Goal: Task Accomplishment & Management: Manage account settings

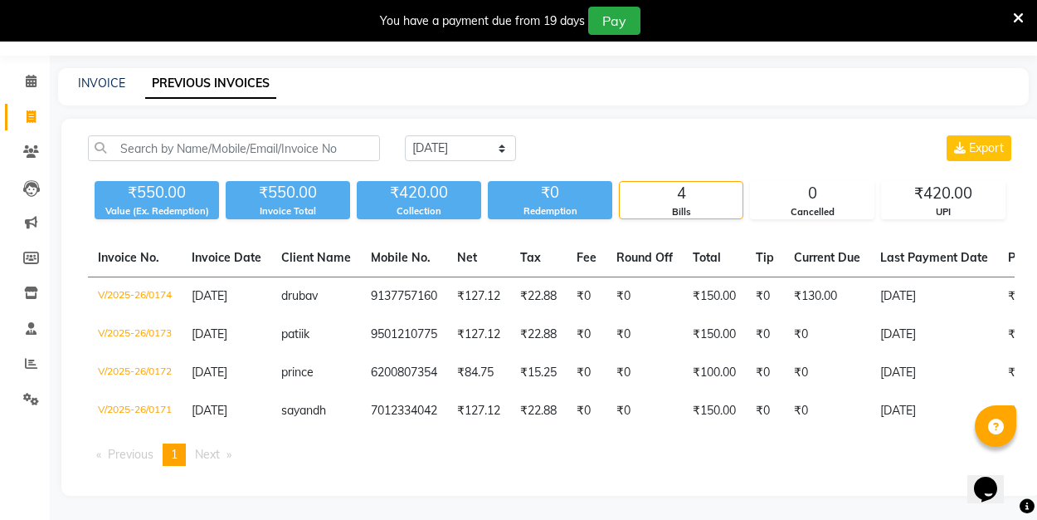
scroll to position [0, 441]
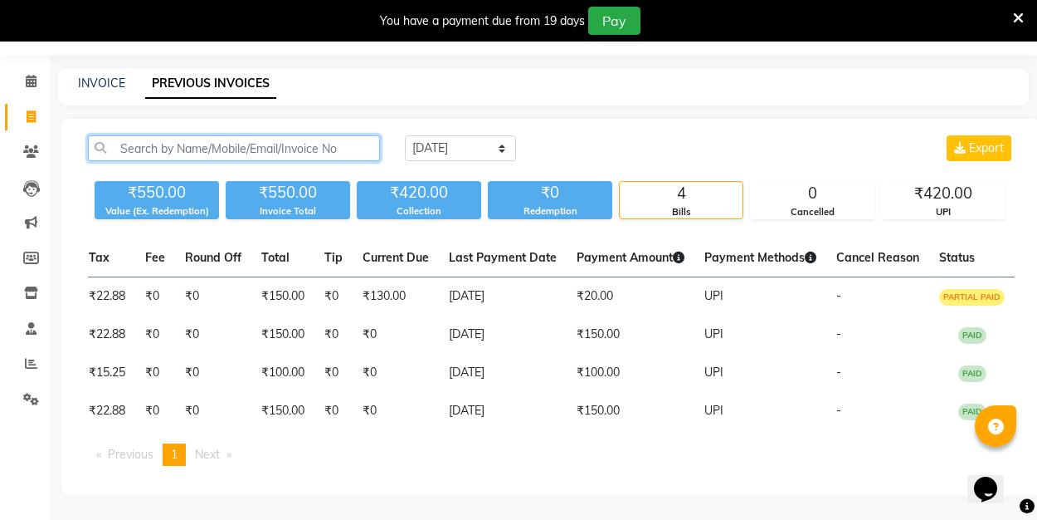
click at [175, 153] on input "text" at bounding box center [234, 148] width 292 height 26
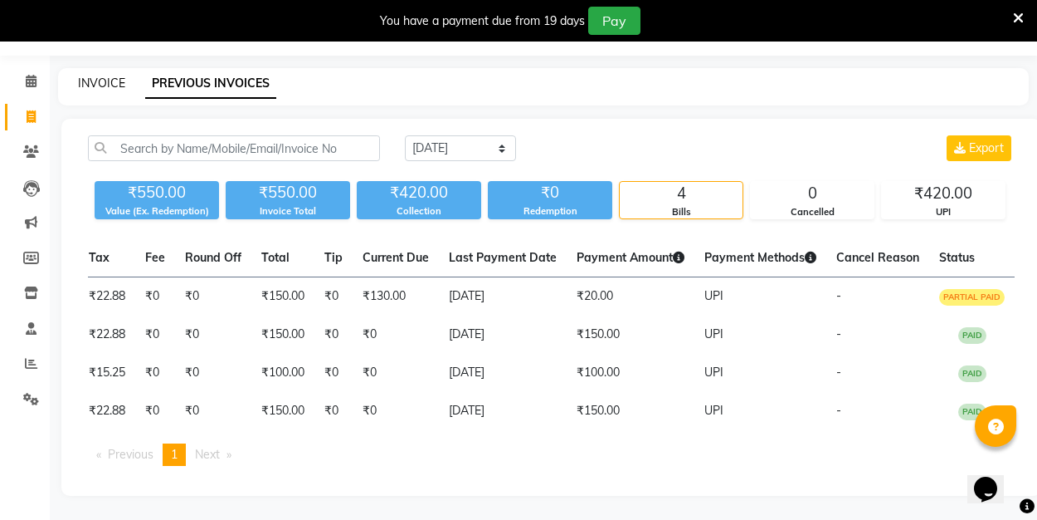
click at [98, 80] on link "INVOICE" at bounding box center [101, 83] width 47 height 15
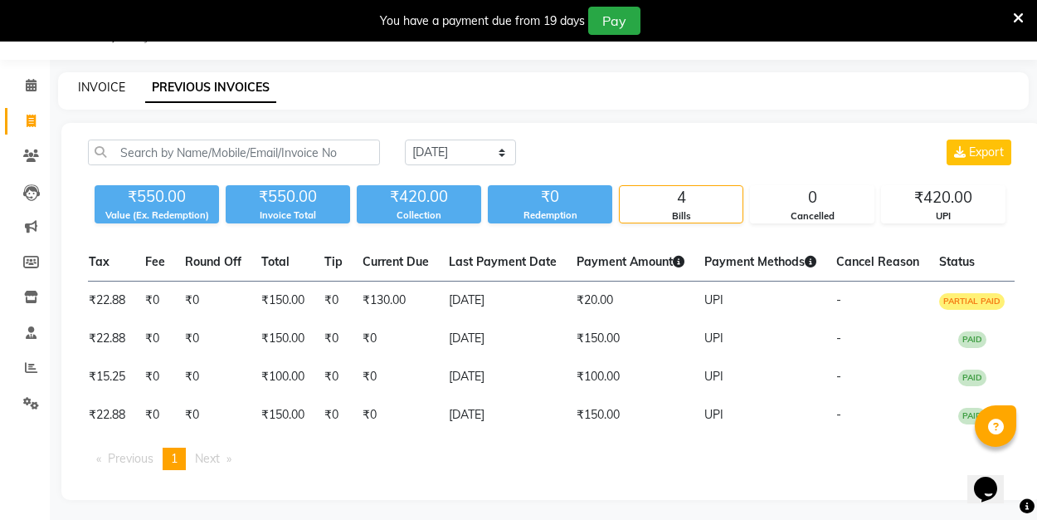
select select "8741"
select select "service"
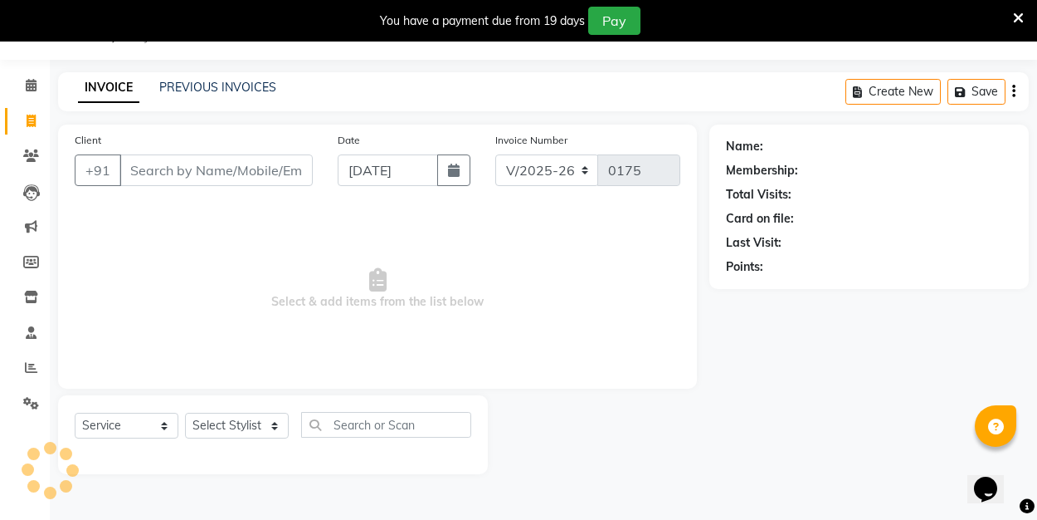
click at [181, 172] on input "Client" at bounding box center [216, 170] width 193 height 32
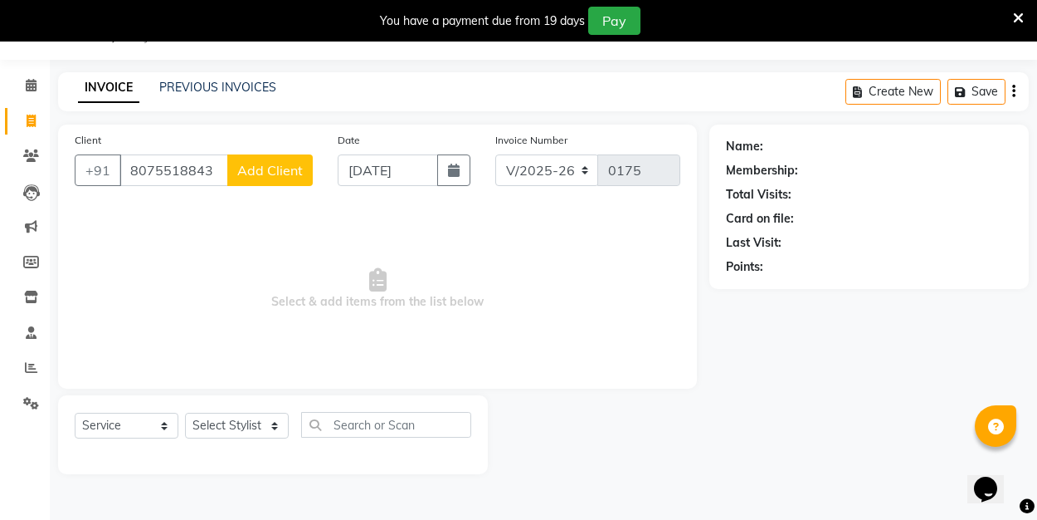
type input "8075518843"
click at [283, 172] on span "Add Client" at bounding box center [270, 170] width 66 height 17
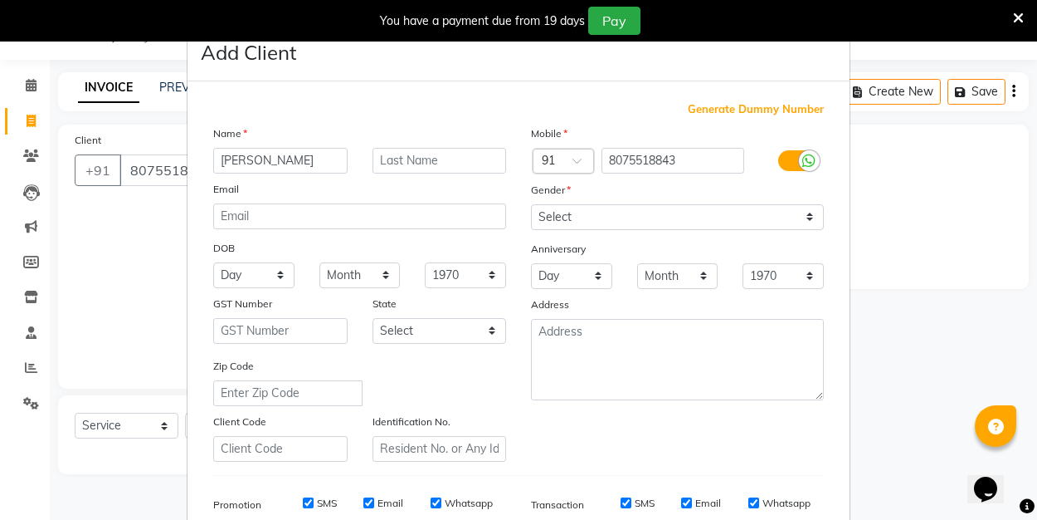
type input "[PERSON_NAME]"
select select "[DEMOGRAPHIC_DATA]"
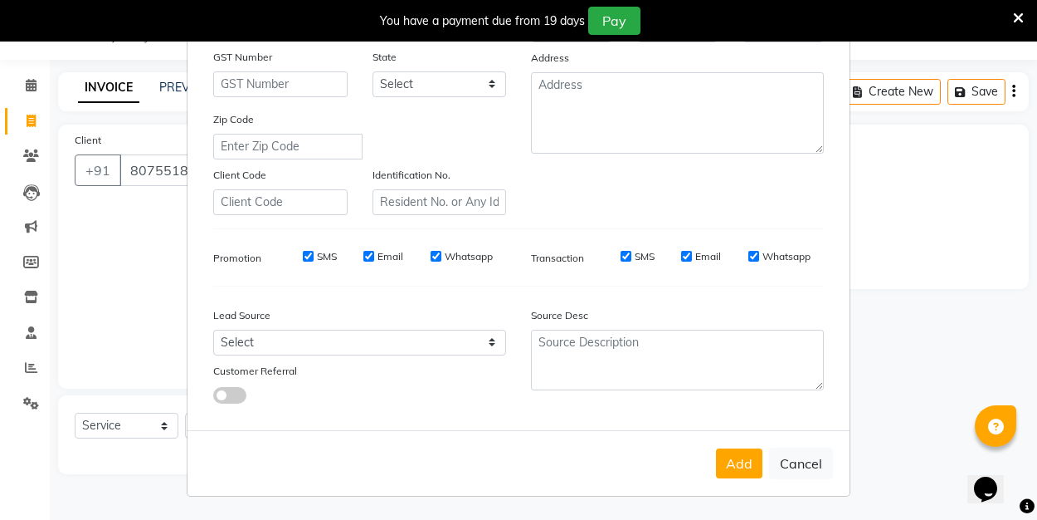
scroll to position [246, 0]
click at [739, 456] on button "Add" at bounding box center [739, 464] width 46 height 30
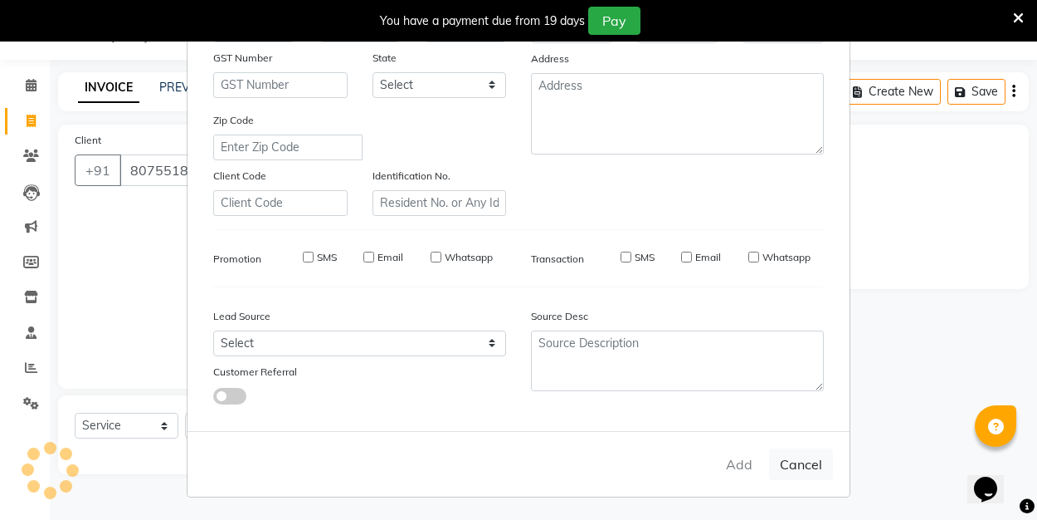
select select
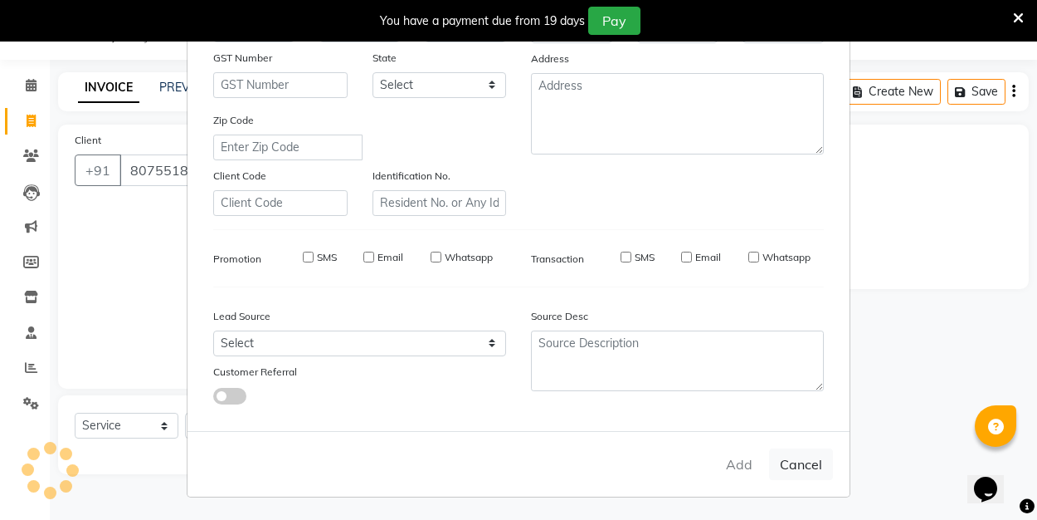
select select
checkbox input "false"
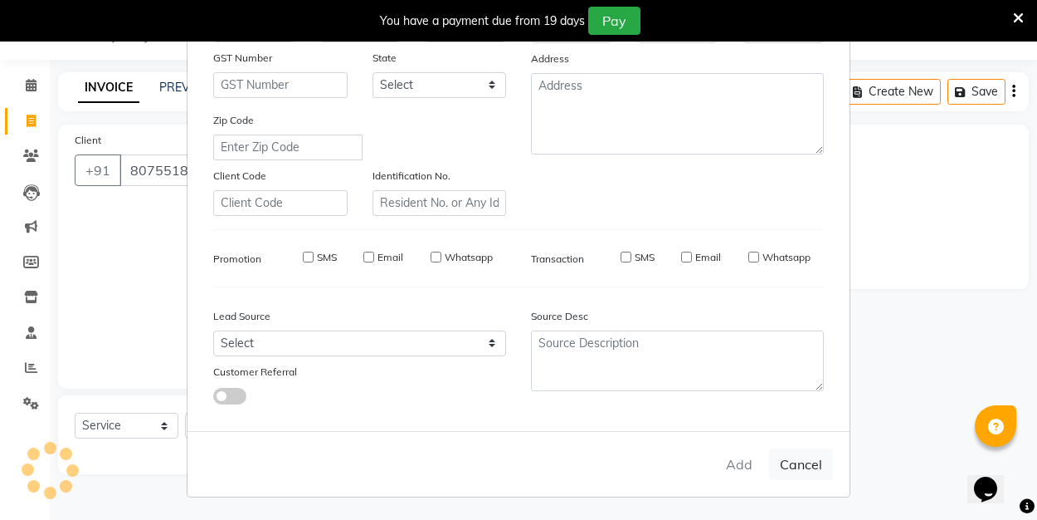
checkbox input "false"
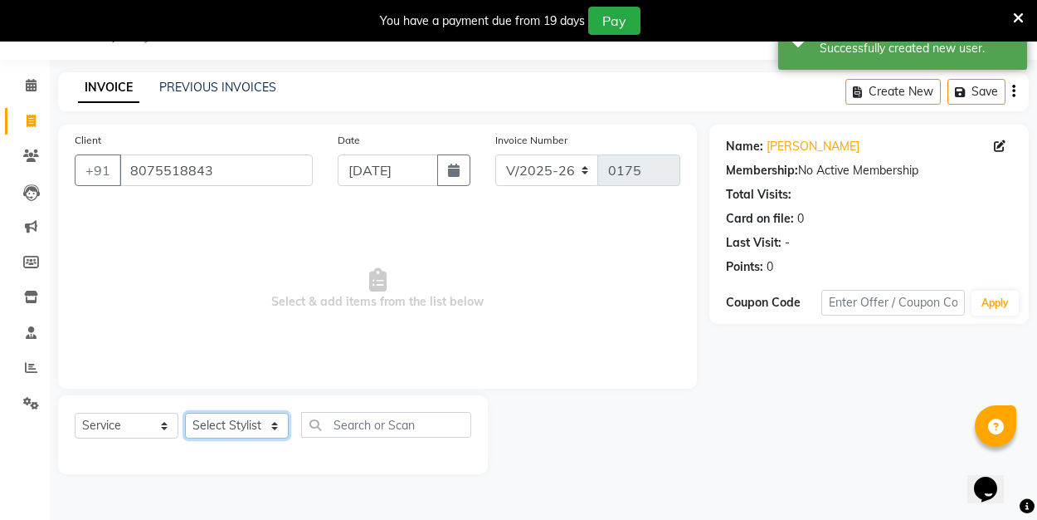
select select "89036"
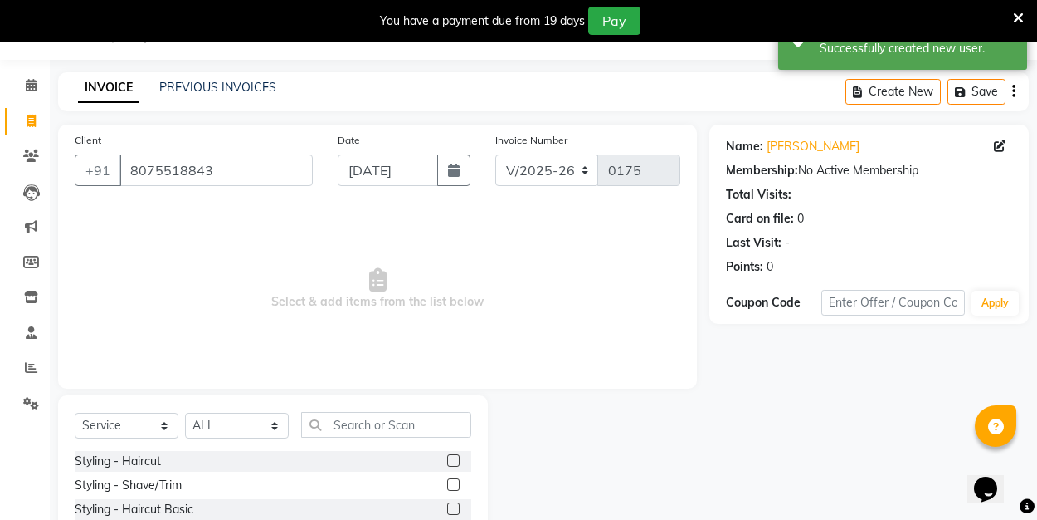
click at [455, 462] on label at bounding box center [453, 460] width 12 height 12
click at [455, 462] on input "checkbox" at bounding box center [452, 461] width 11 height 11
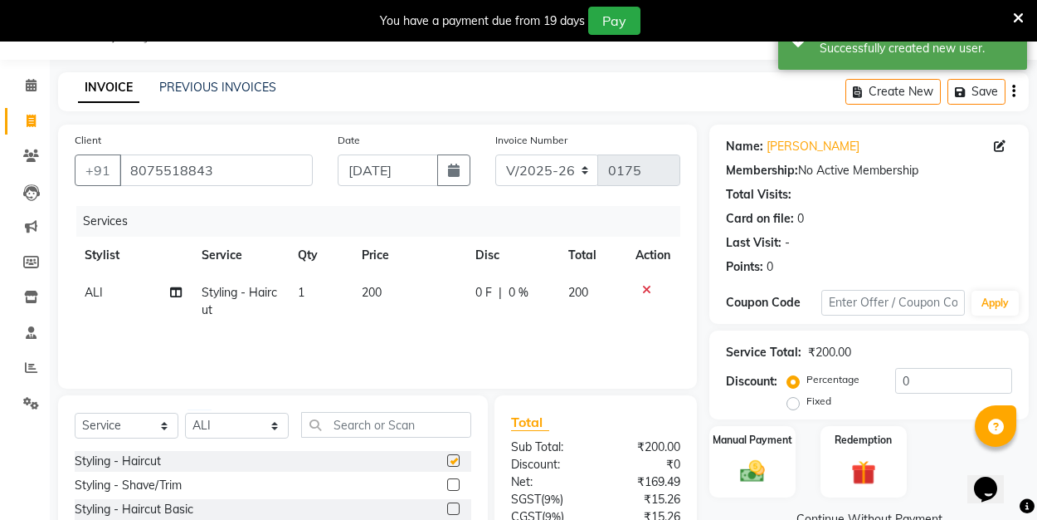
checkbox input "false"
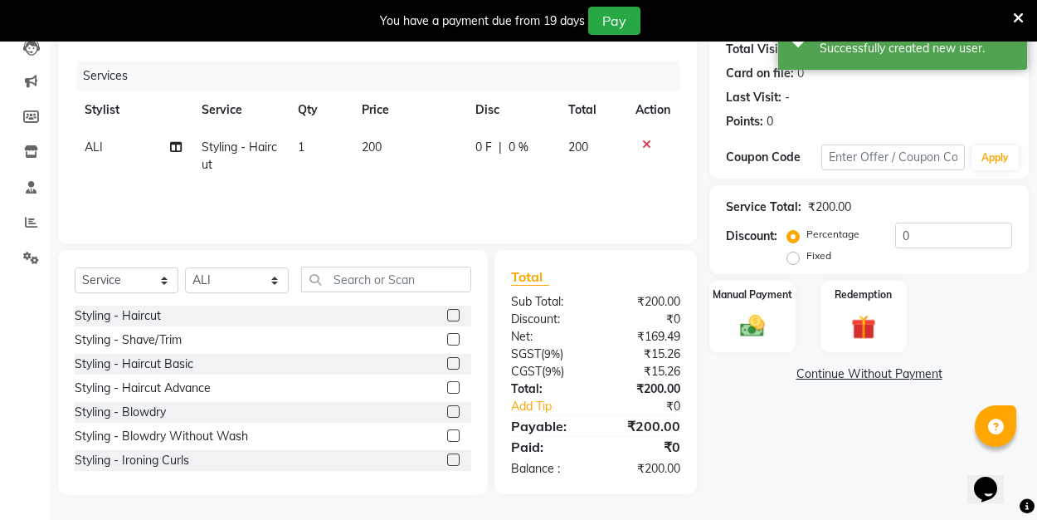
scroll to position [187, 0]
click at [807, 255] on label "Fixed" at bounding box center [819, 255] width 25 height 15
click at [793, 255] on input "Fixed" at bounding box center [797, 256] width 12 height 12
radio input "true"
click at [913, 238] on input "0" at bounding box center [954, 235] width 117 height 26
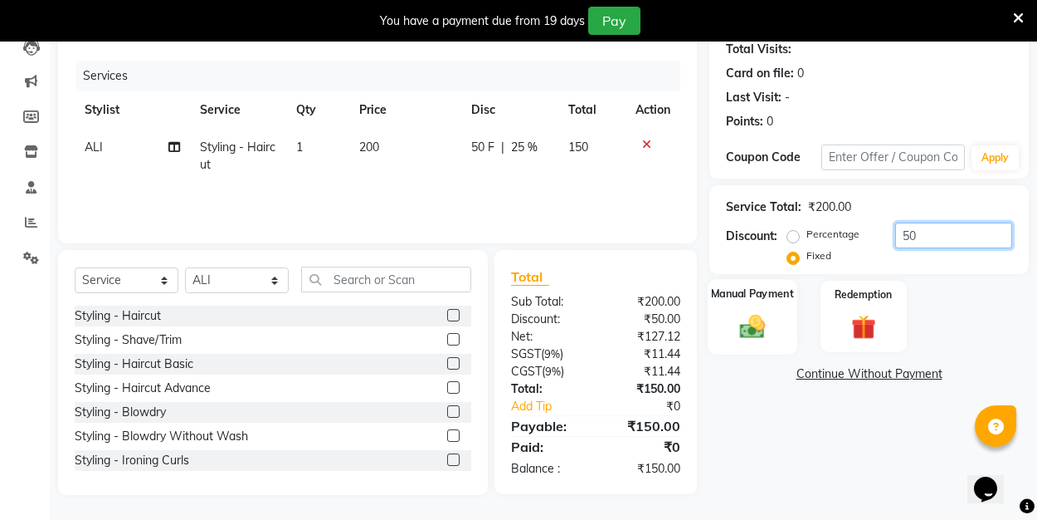
type input "50"
click at [763, 317] on img at bounding box center [752, 325] width 41 height 29
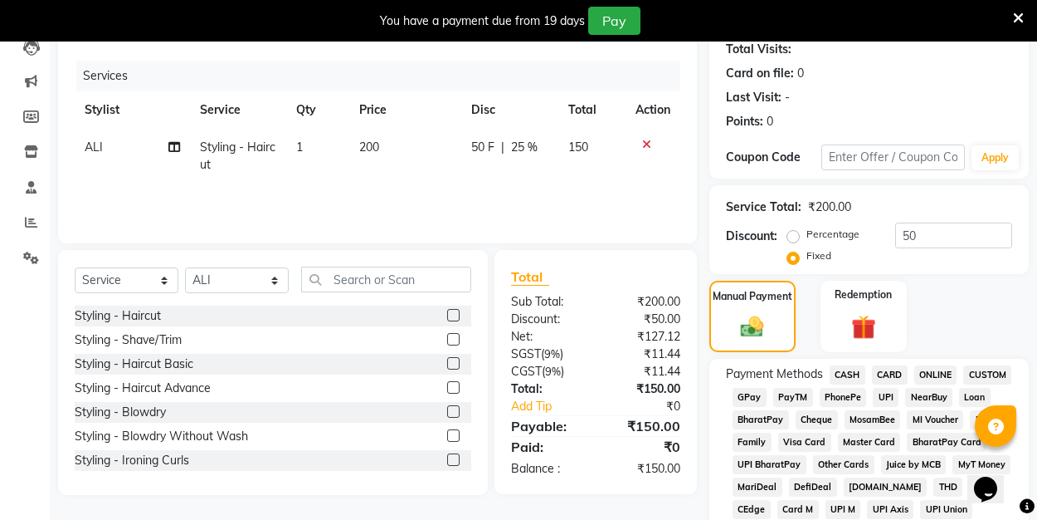
click at [888, 396] on span "UPI" at bounding box center [886, 397] width 26 height 19
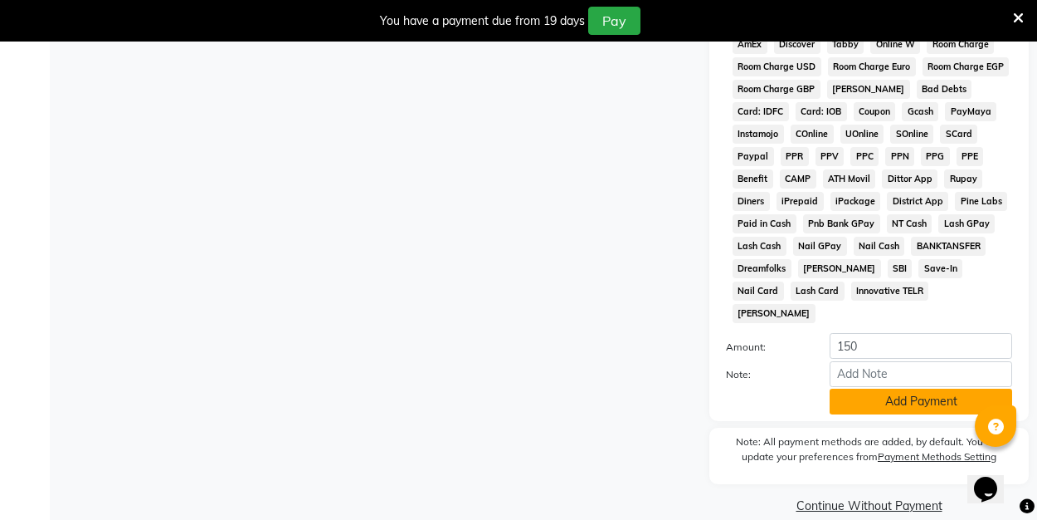
click at [872, 388] on button "Add Payment" at bounding box center [921, 401] width 183 height 26
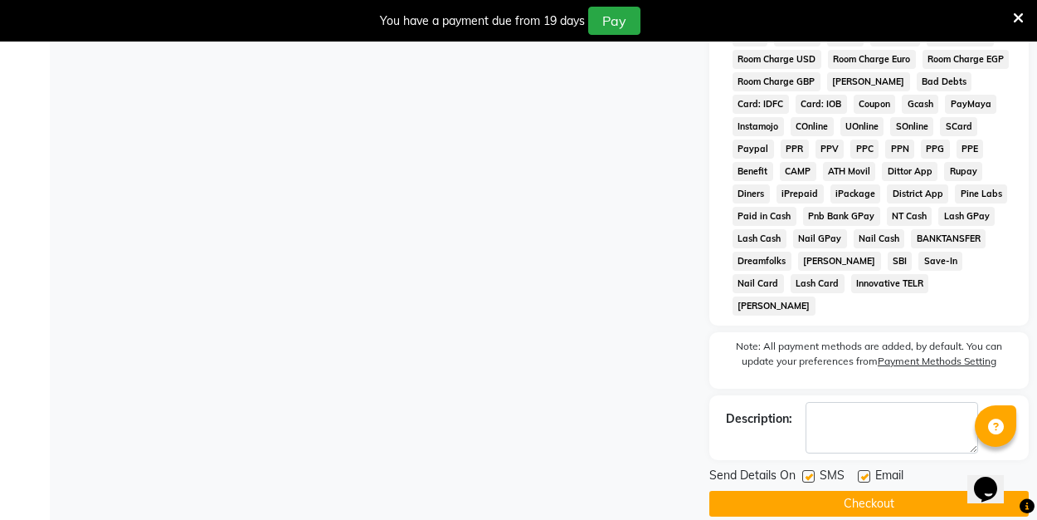
scroll to position [837, 0]
click at [865, 471] on label at bounding box center [864, 477] width 12 height 12
click at [865, 472] on input "checkbox" at bounding box center [863, 477] width 11 height 11
checkbox input "false"
click at [865, 491] on button "Checkout" at bounding box center [870, 504] width 320 height 26
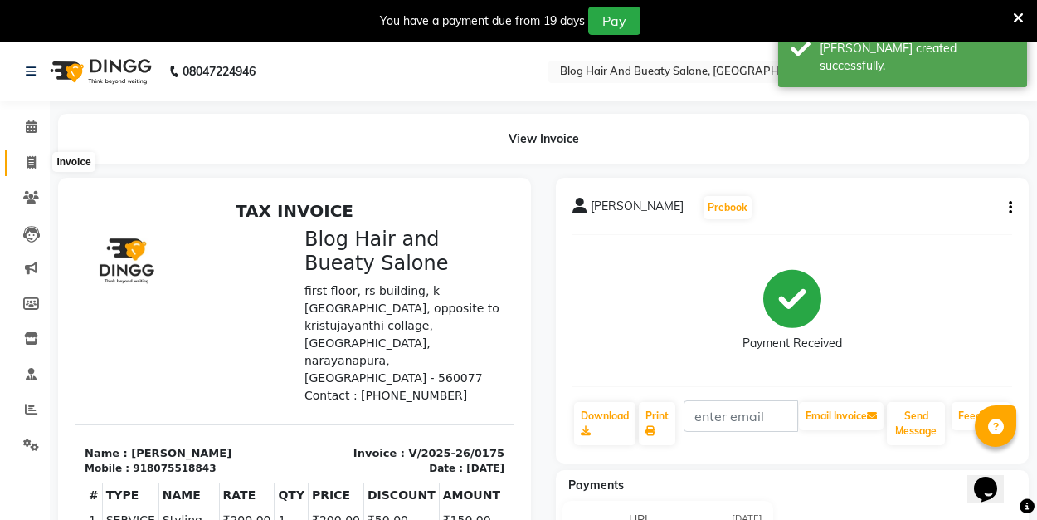
click at [34, 162] on icon at bounding box center [31, 162] width 9 height 12
select select "service"
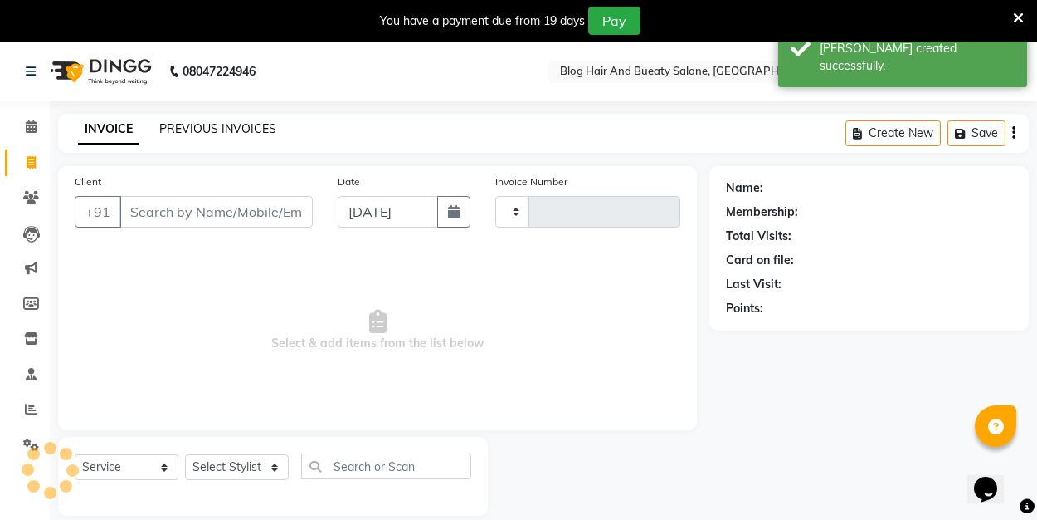
type input "0176"
select select "8741"
click at [243, 128] on link "PREVIOUS INVOICES" at bounding box center [217, 128] width 117 height 15
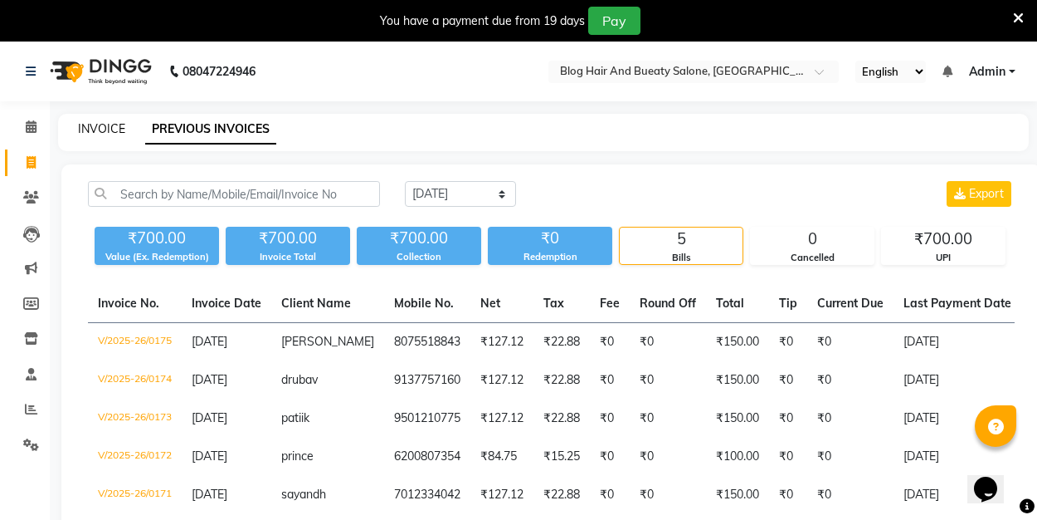
click at [98, 123] on link "INVOICE" at bounding box center [101, 128] width 47 height 15
select select "service"
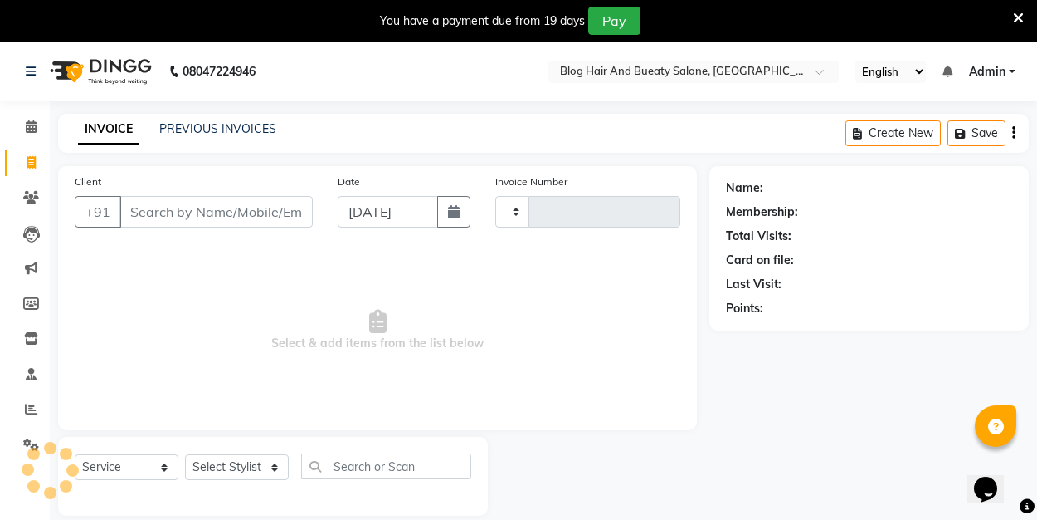
type input "0176"
select select "8741"
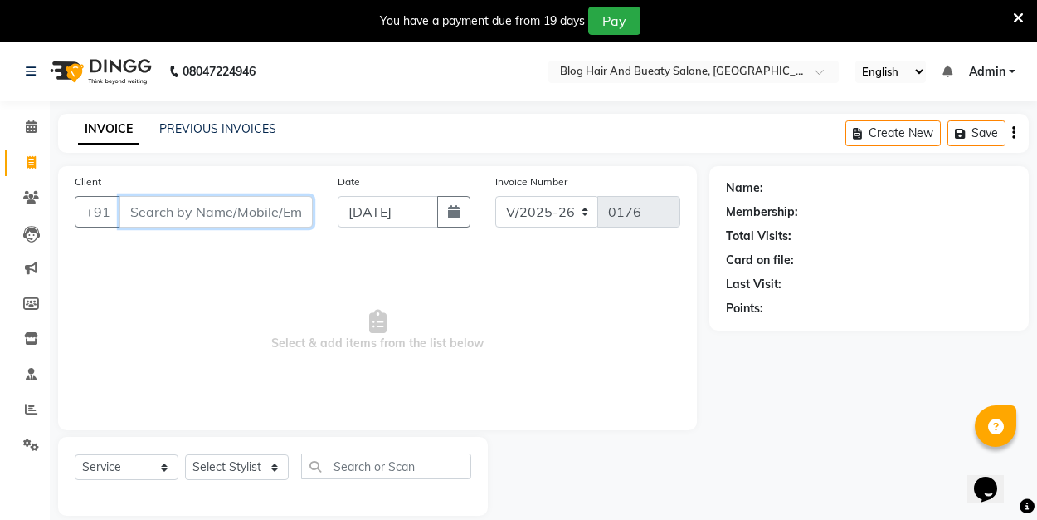
click at [207, 214] on input "Client" at bounding box center [216, 212] width 193 height 32
type input "8129792825"
click at [269, 210] on span "Add Client" at bounding box center [270, 211] width 66 height 17
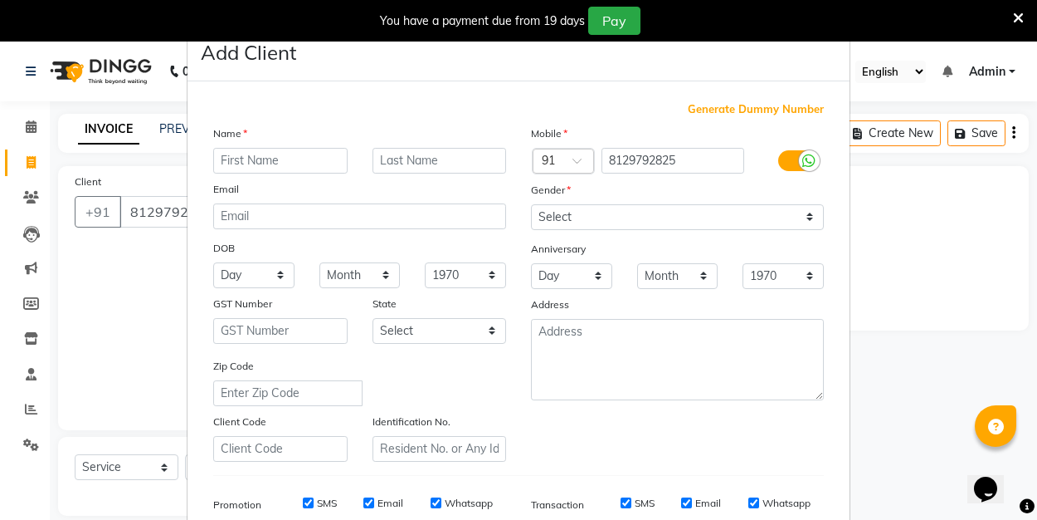
click at [265, 163] on input "text" at bounding box center [280, 161] width 134 height 26
type input "[PERSON_NAME]"
select select "[DEMOGRAPHIC_DATA]"
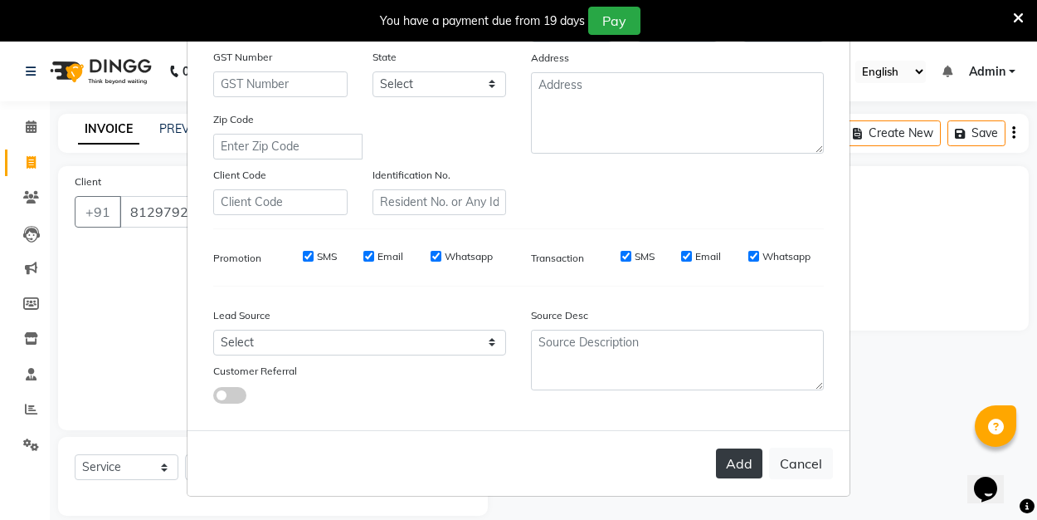
scroll to position [246, 0]
click at [752, 462] on button "Add" at bounding box center [739, 464] width 46 height 30
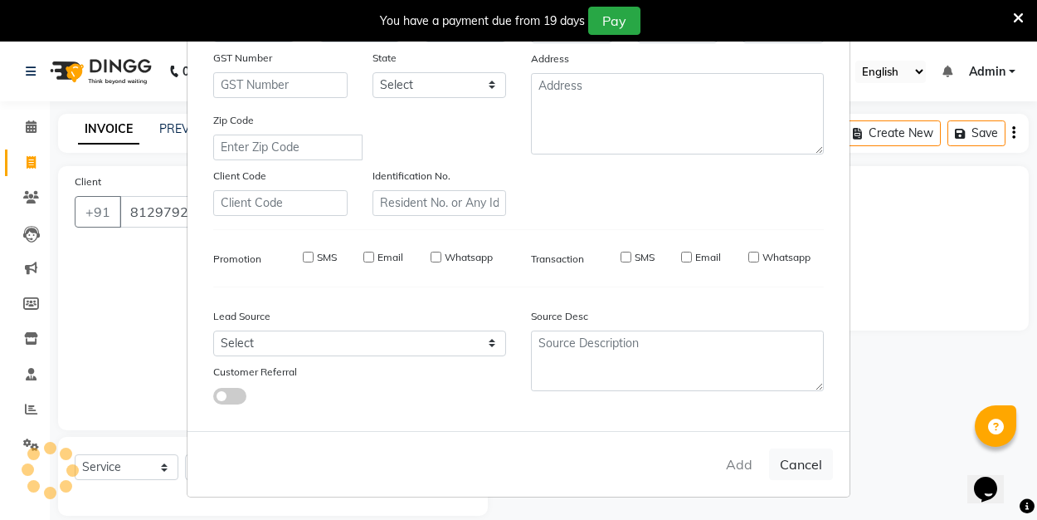
select select
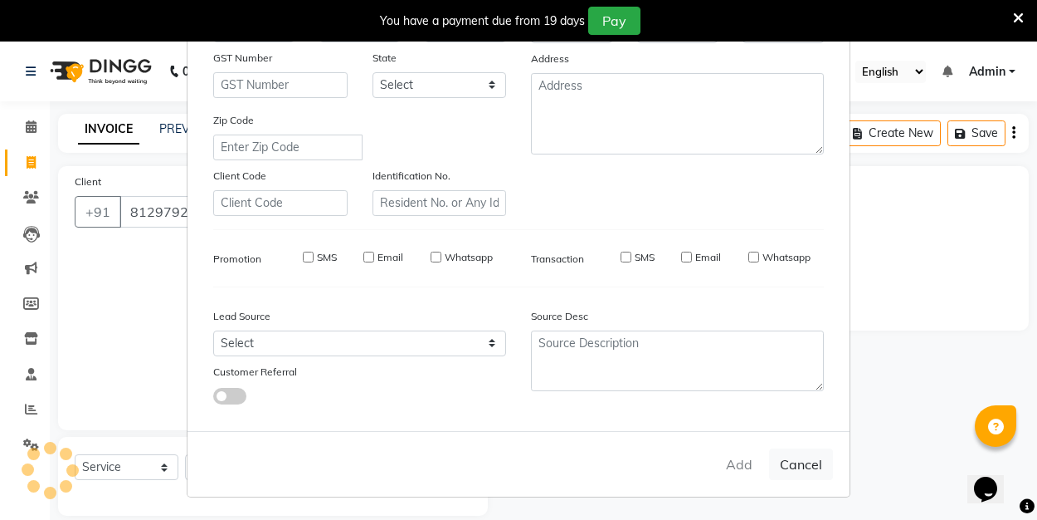
select select
checkbox input "false"
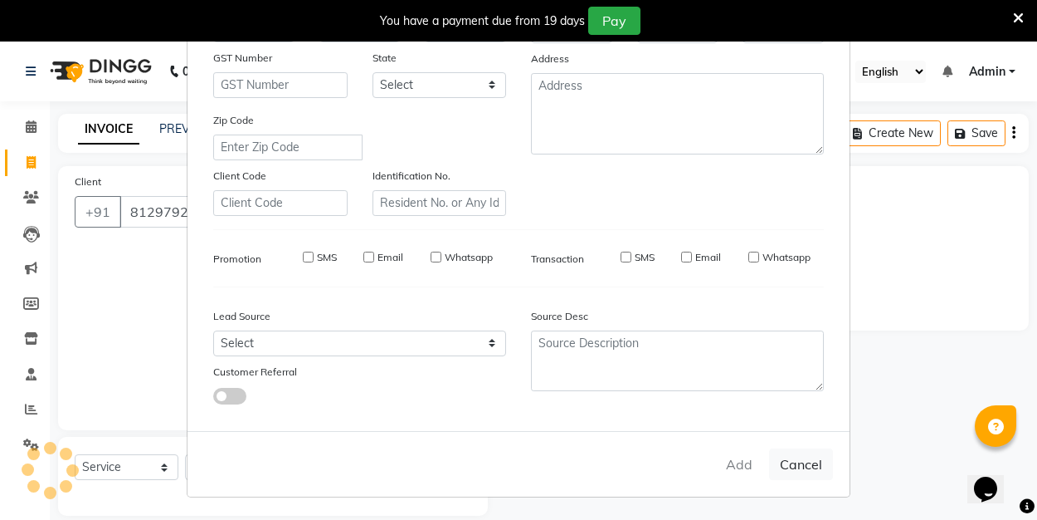
checkbox input "false"
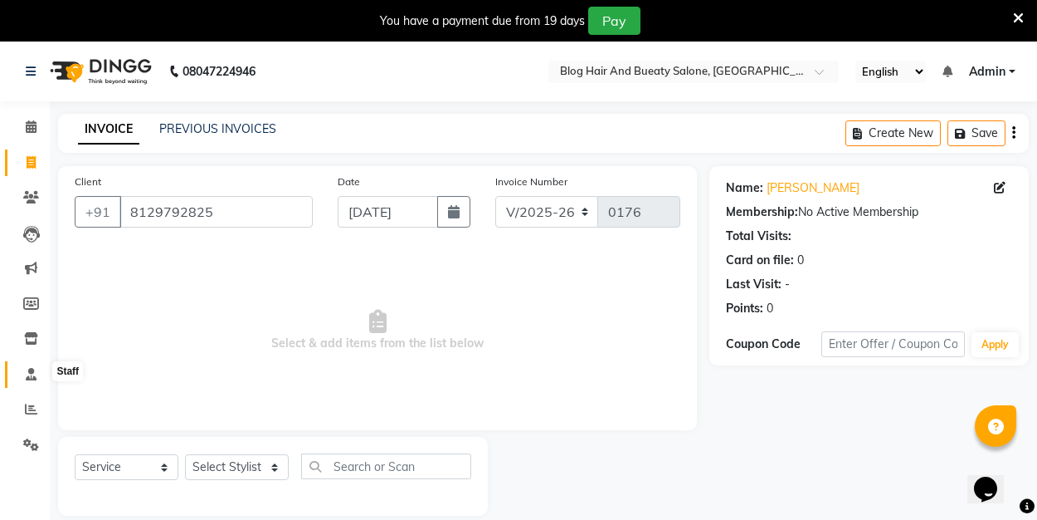
click at [32, 369] on icon at bounding box center [31, 374] width 11 height 12
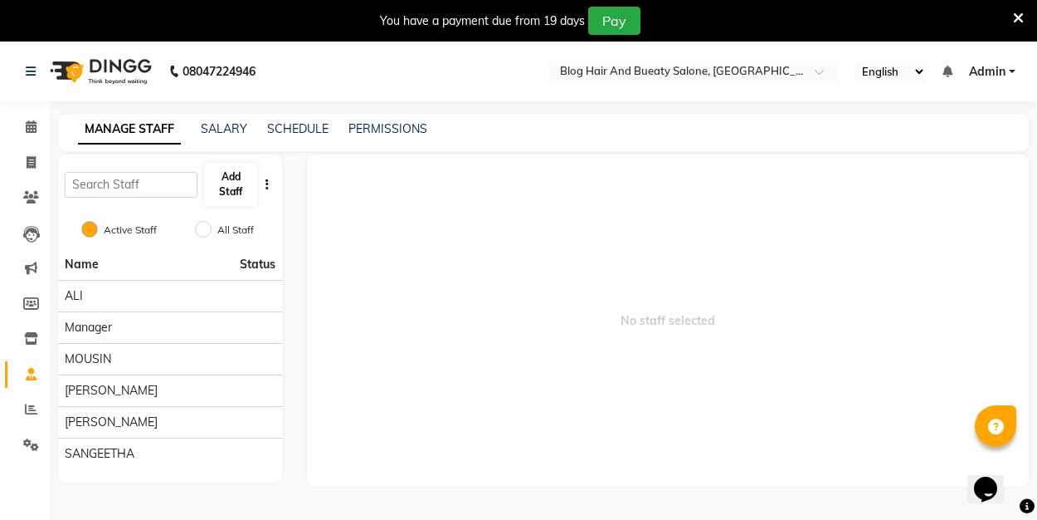
click at [223, 195] on button "Add Staff" at bounding box center [230, 184] width 53 height 43
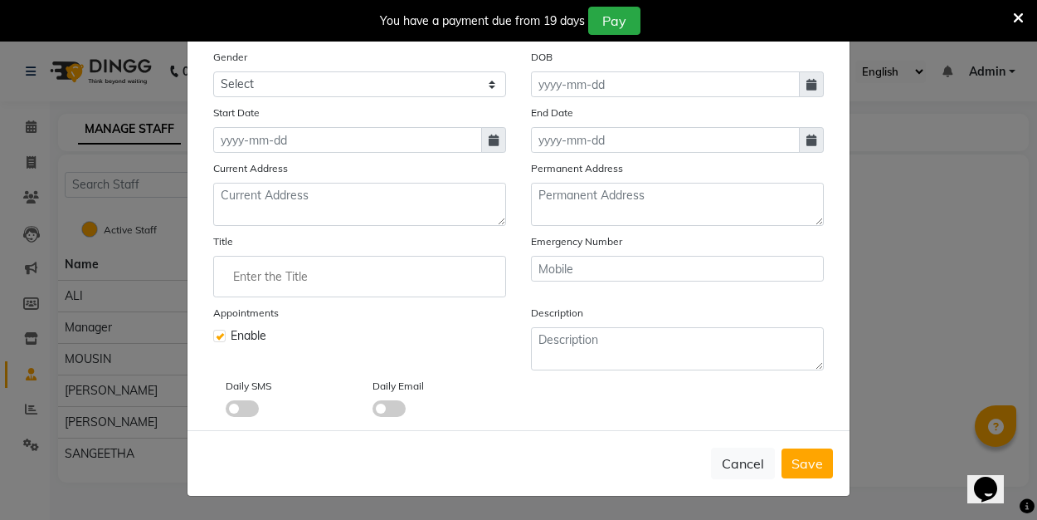
scroll to position [212, 0]
type input "elohrii"
click at [800, 471] on button "Save" at bounding box center [807, 463] width 51 height 30
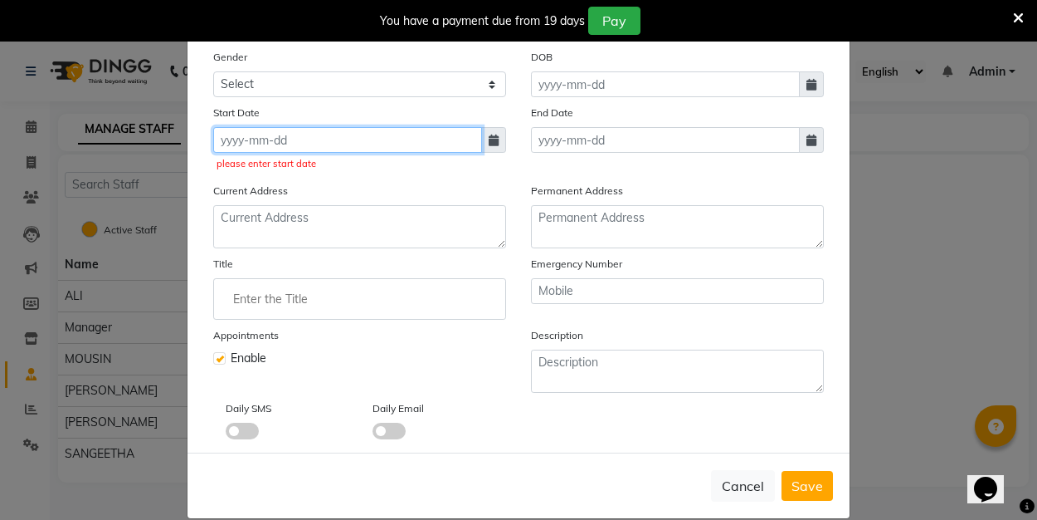
click at [229, 137] on input at bounding box center [347, 140] width 269 height 26
select select "9"
select select "2025"
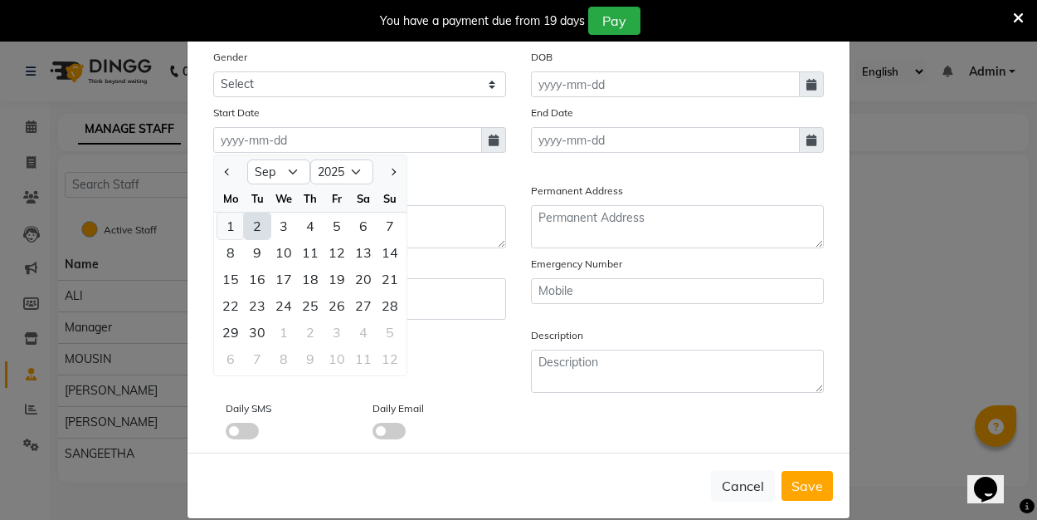
click at [234, 227] on div "1" at bounding box center [230, 225] width 27 height 27
type input "[DATE]"
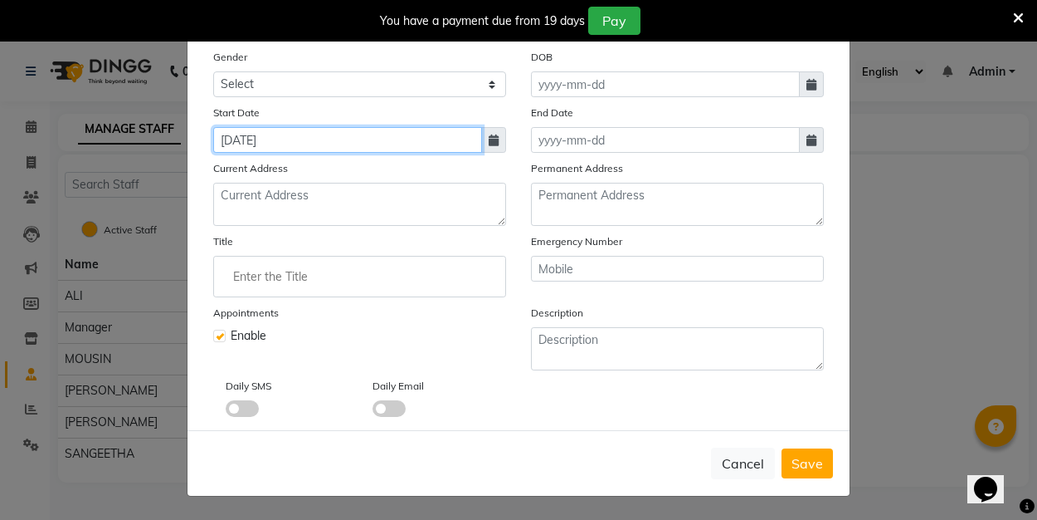
click at [232, 137] on input "[DATE]" at bounding box center [347, 140] width 269 height 26
select select "9"
select select "2025"
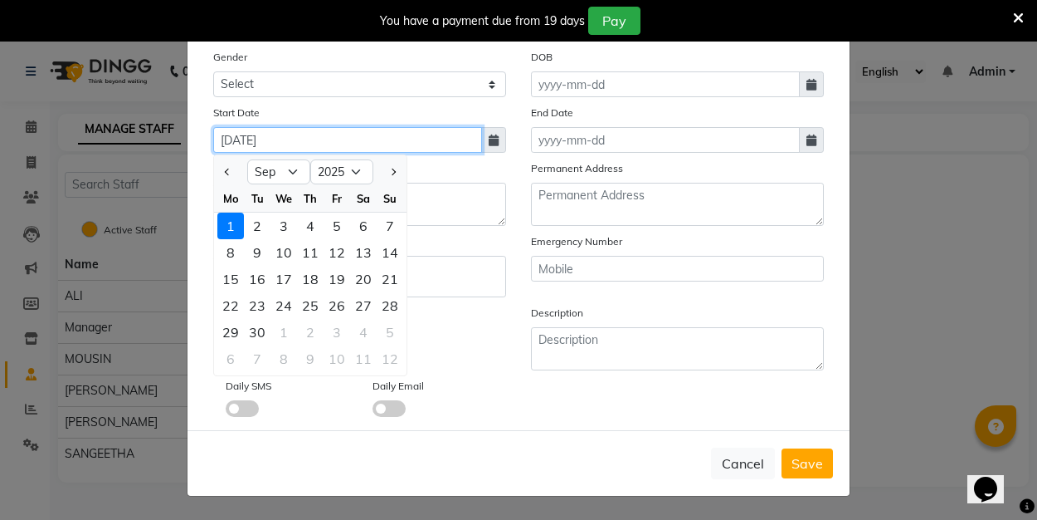
click at [234, 136] on input "[DATE]" at bounding box center [347, 140] width 269 height 26
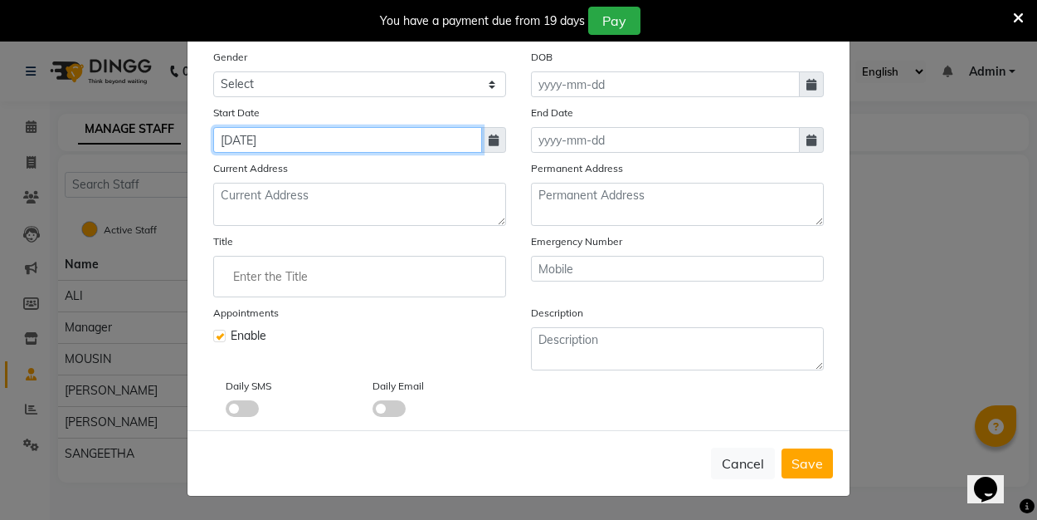
click at [233, 142] on input "[DATE]" at bounding box center [347, 140] width 269 height 26
select select "9"
select select "2025"
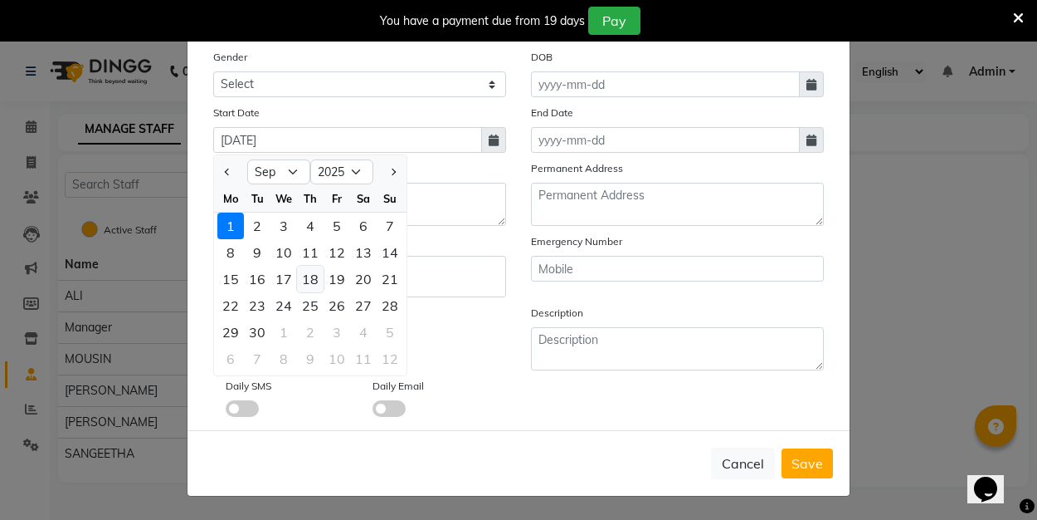
click at [309, 284] on div "18" at bounding box center [310, 279] width 27 height 27
type input "[DATE]"
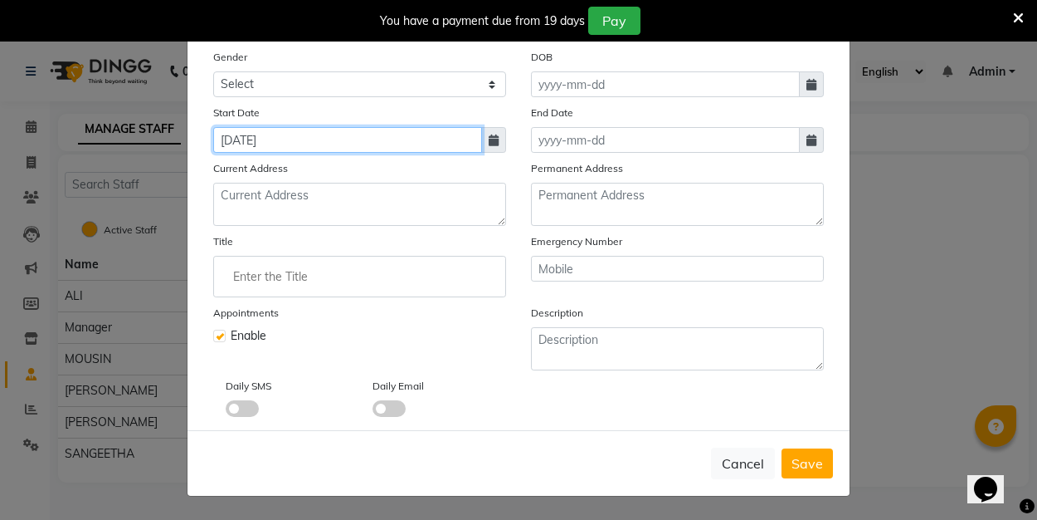
click at [254, 139] on input "[DATE]" at bounding box center [347, 140] width 269 height 26
select select "9"
select select "2025"
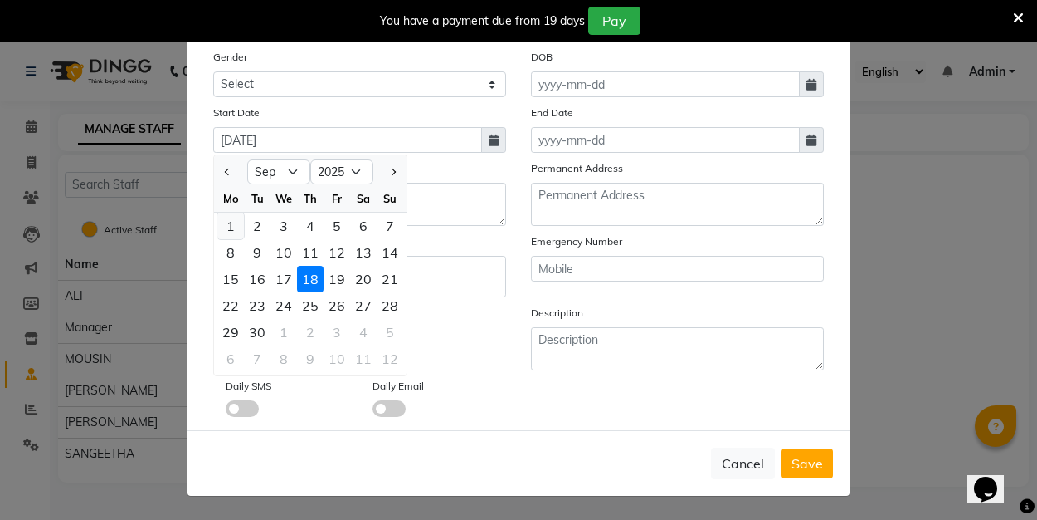
click at [234, 223] on div "1" at bounding box center [230, 225] width 27 height 27
type input "[DATE]"
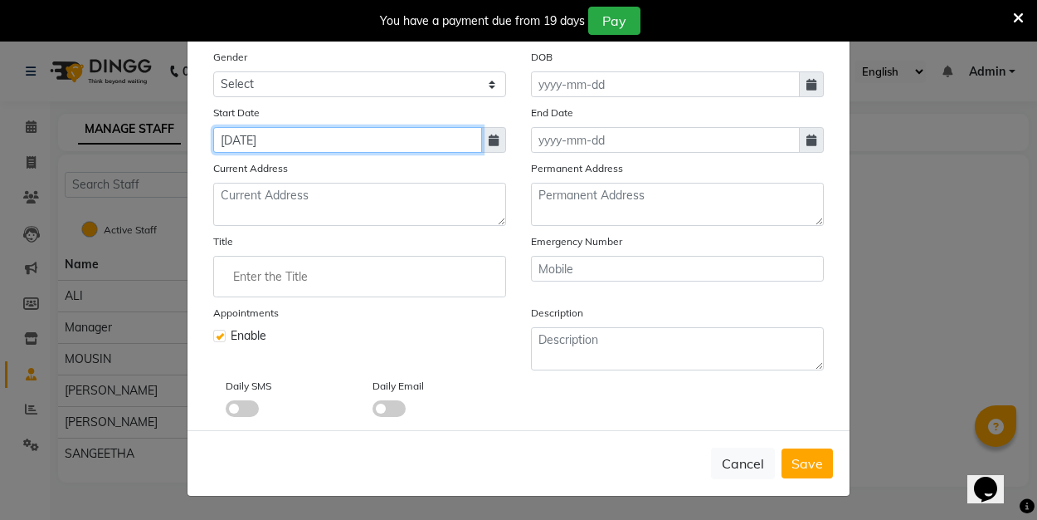
click at [254, 139] on input "[DATE]" at bounding box center [347, 140] width 269 height 26
select select "9"
select select "2025"
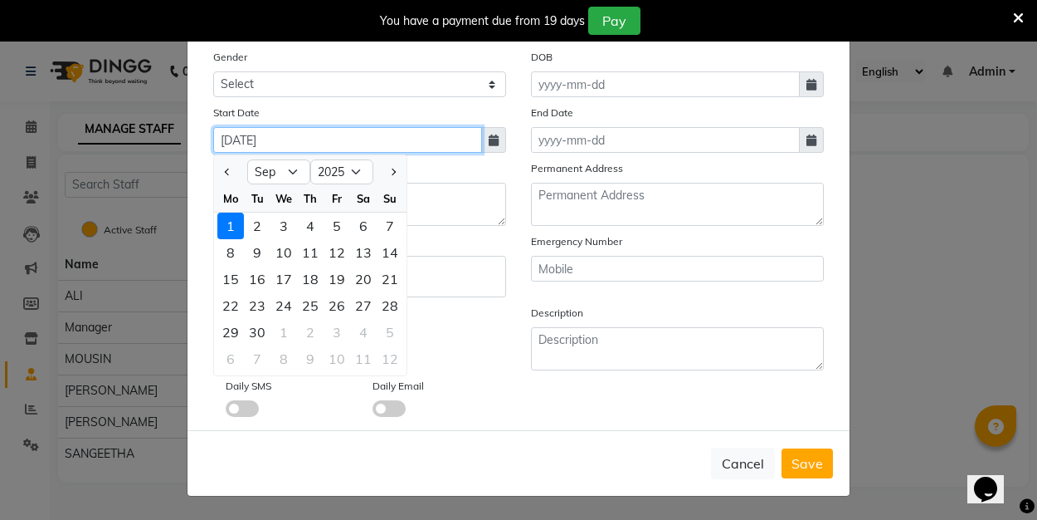
click at [233, 142] on input "[DATE]" at bounding box center [347, 140] width 269 height 26
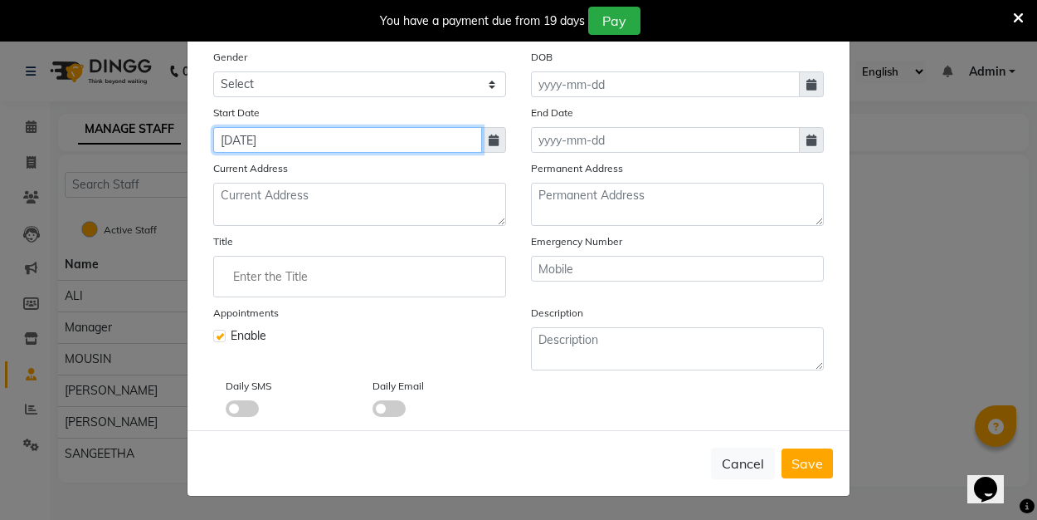
click at [237, 145] on input "[DATE]" at bounding box center [347, 140] width 269 height 26
select select "9"
select select "2025"
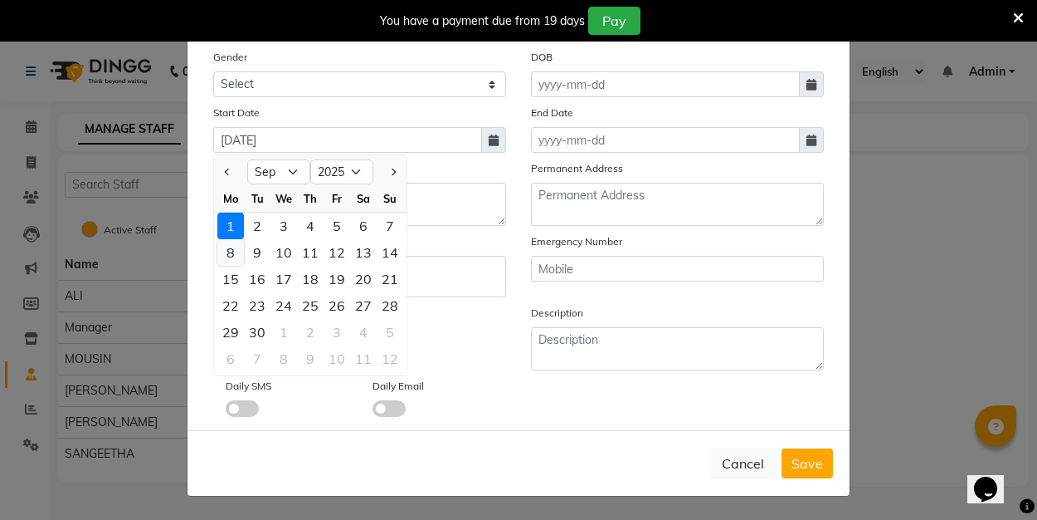
click at [233, 250] on div "8" at bounding box center [230, 252] width 27 height 27
type input "[DATE]"
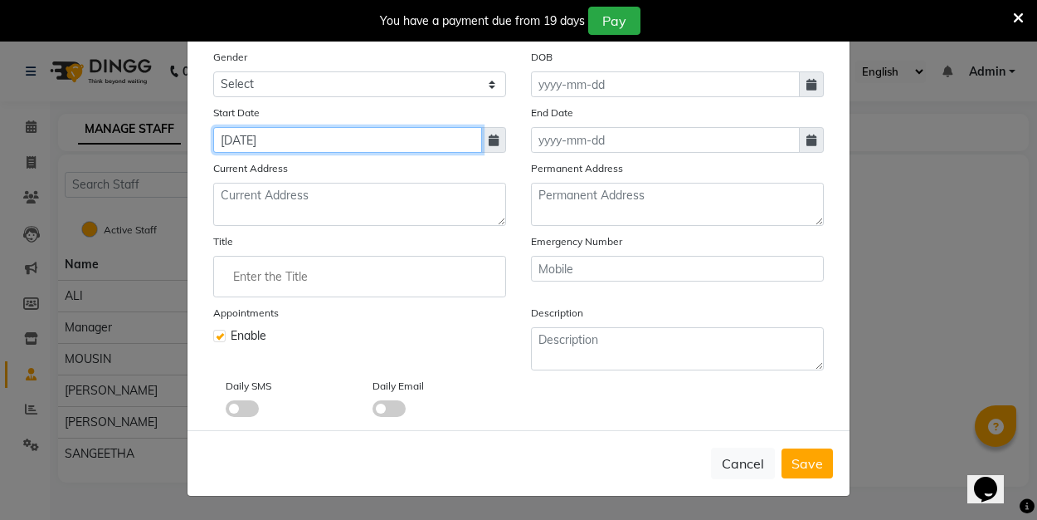
click at [236, 137] on input "[DATE]" at bounding box center [347, 140] width 269 height 26
select select "9"
select select "2025"
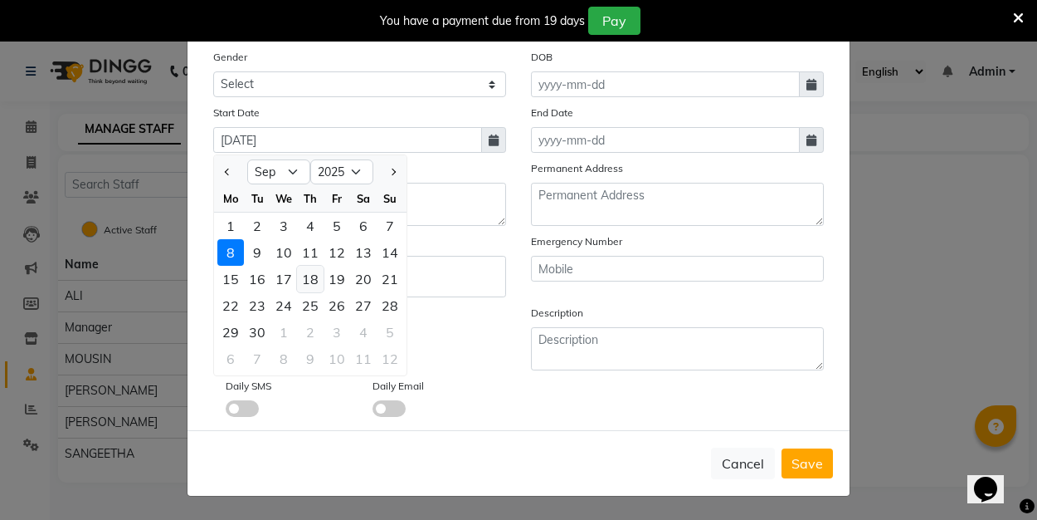
click at [316, 282] on div "18" at bounding box center [310, 279] width 27 height 27
type input "[DATE]"
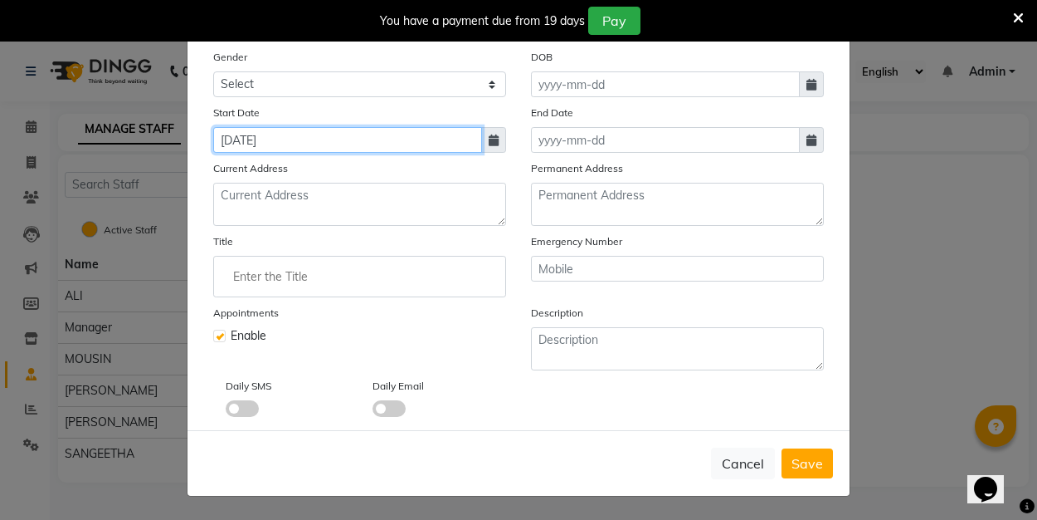
click at [251, 140] on input "[DATE]" at bounding box center [347, 140] width 269 height 26
select select "9"
select select "2025"
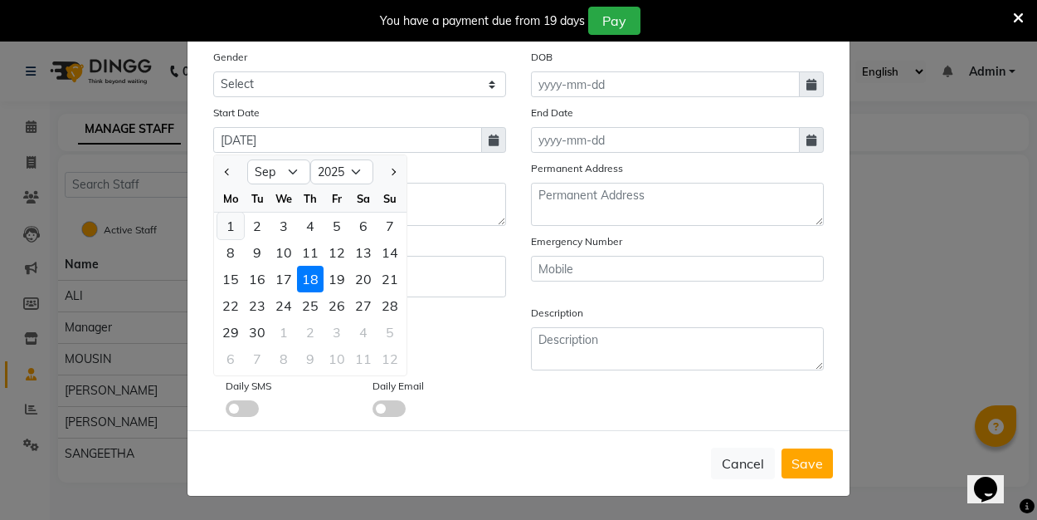
click at [237, 225] on div "1" at bounding box center [230, 225] width 27 height 27
type input "[DATE]"
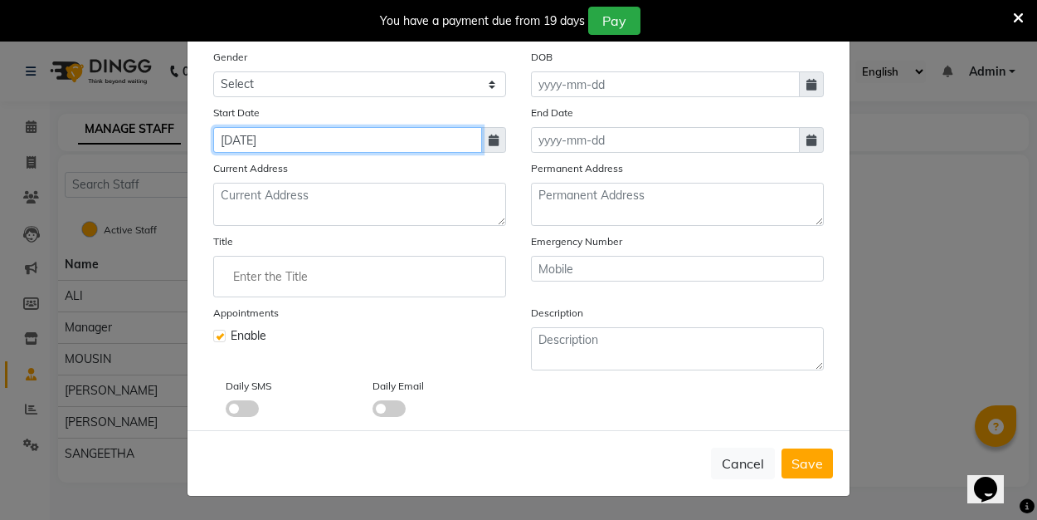
click at [253, 142] on input "[DATE]" at bounding box center [347, 140] width 269 height 26
select select "9"
select select "2025"
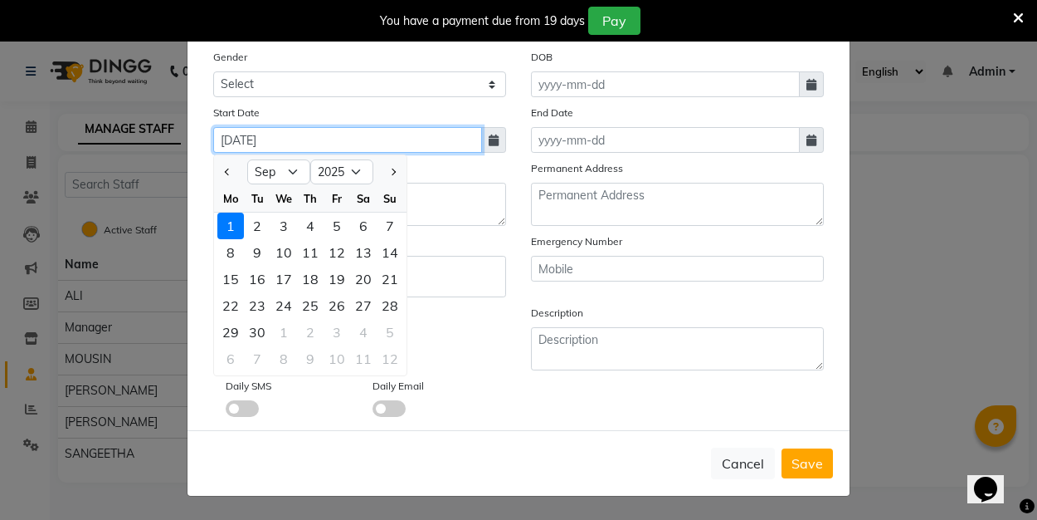
click at [253, 142] on input "[DATE]" at bounding box center [347, 140] width 269 height 26
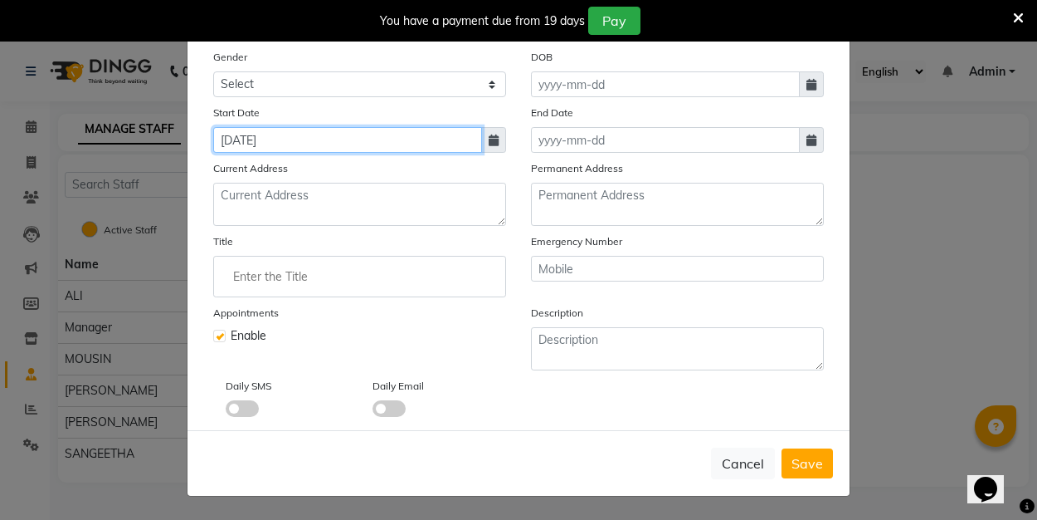
click at [234, 140] on input "[DATE]" at bounding box center [347, 140] width 269 height 26
type input "[DATE]"
select select "2025"
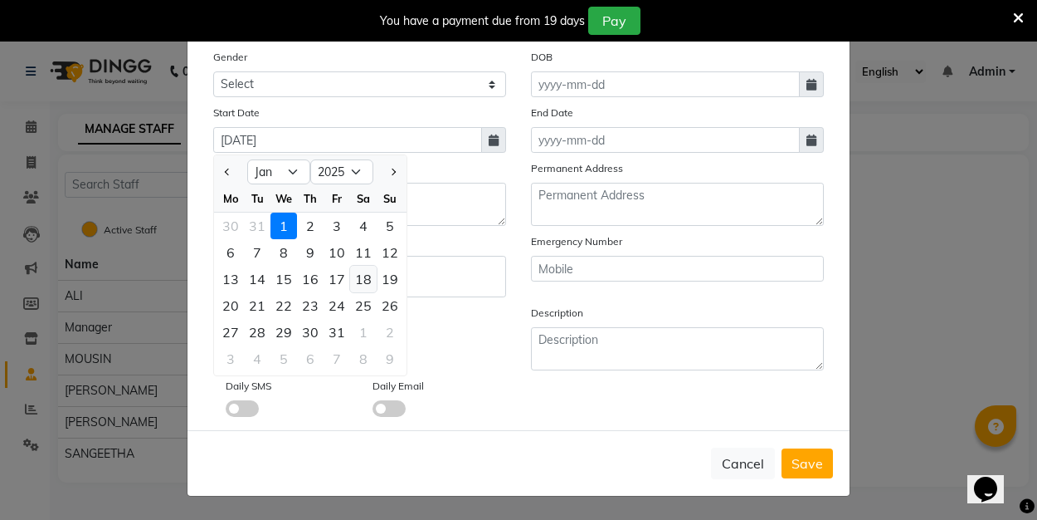
click at [364, 276] on div "18" at bounding box center [363, 279] width 27 height 27
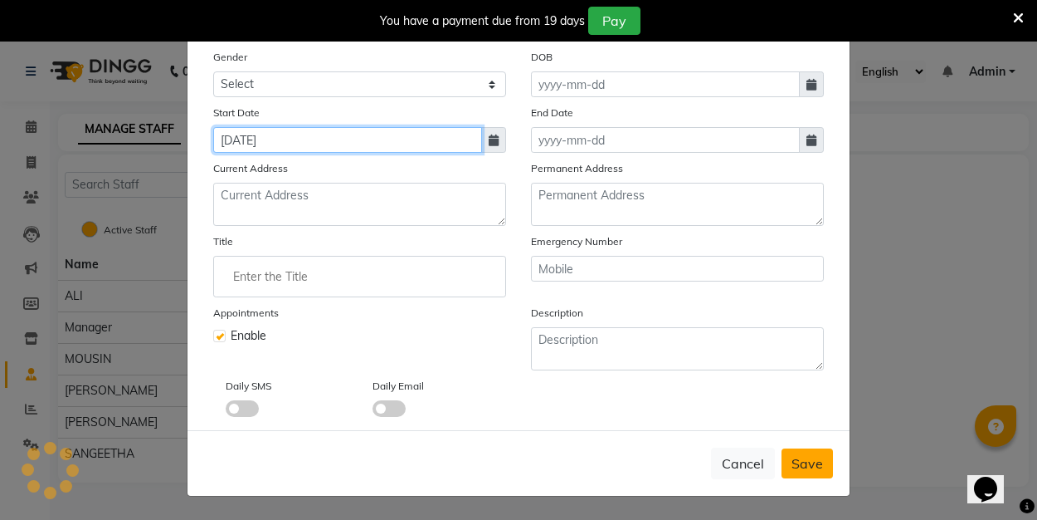
type input "[DATE]"
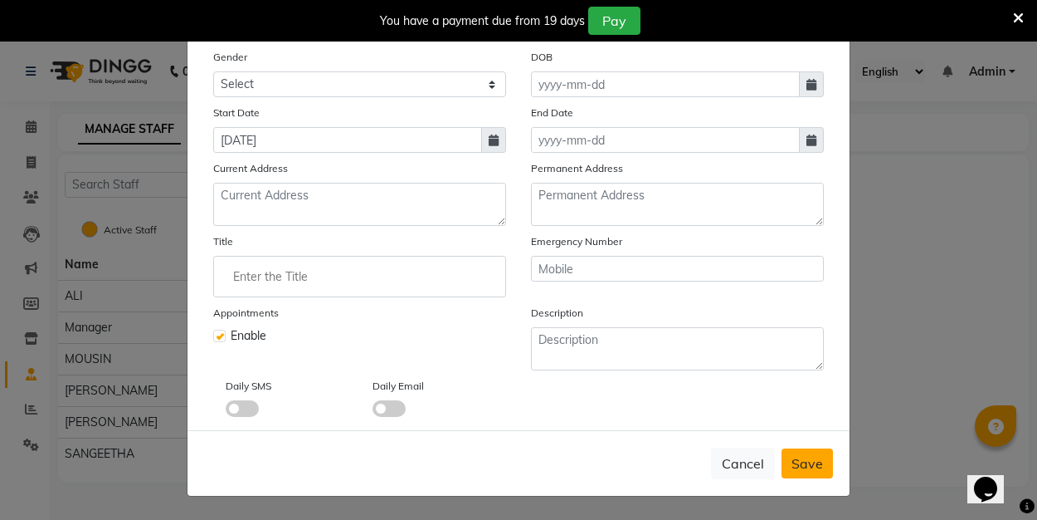
click at [794, 460] on span "Save" at bounding box center [808, 463] width 32 height 17
checkbox input "false"
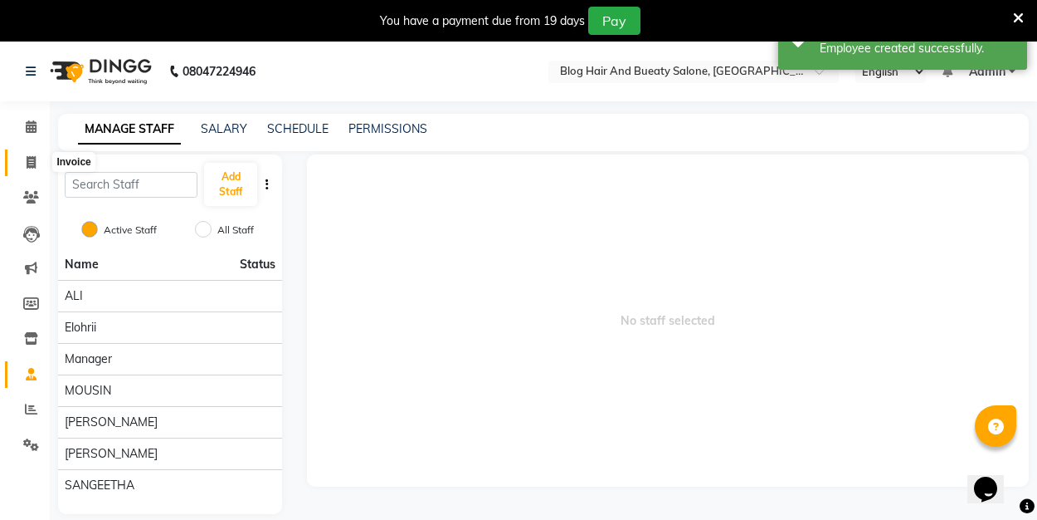
click at [34, 164] on icon at bounding box center [31, 162] width 9 height 12
select select "service"
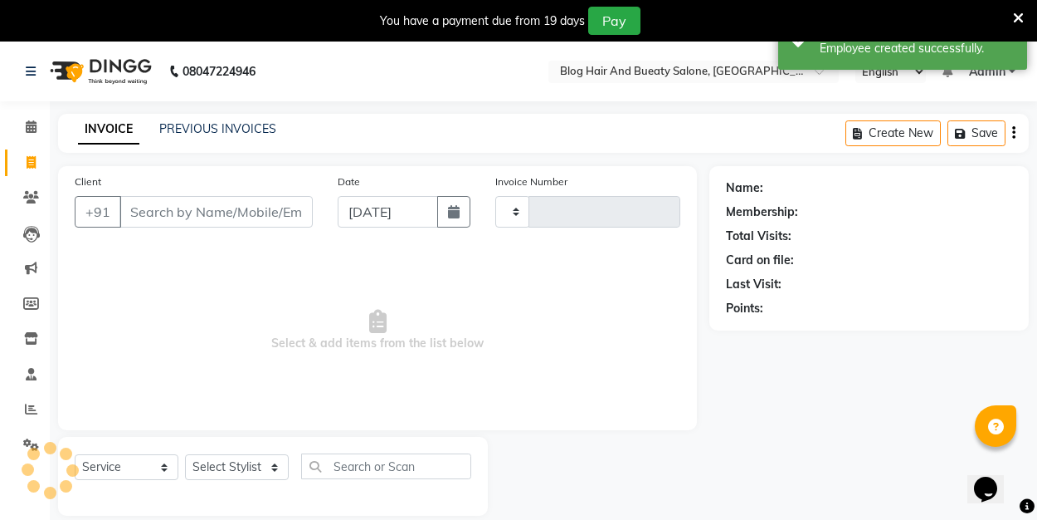
type input "0176"
select select "8741"
click at [241, 129] on link "PREVIOUS INVOICES" at bounding box center [217, 128] width 117 height 15
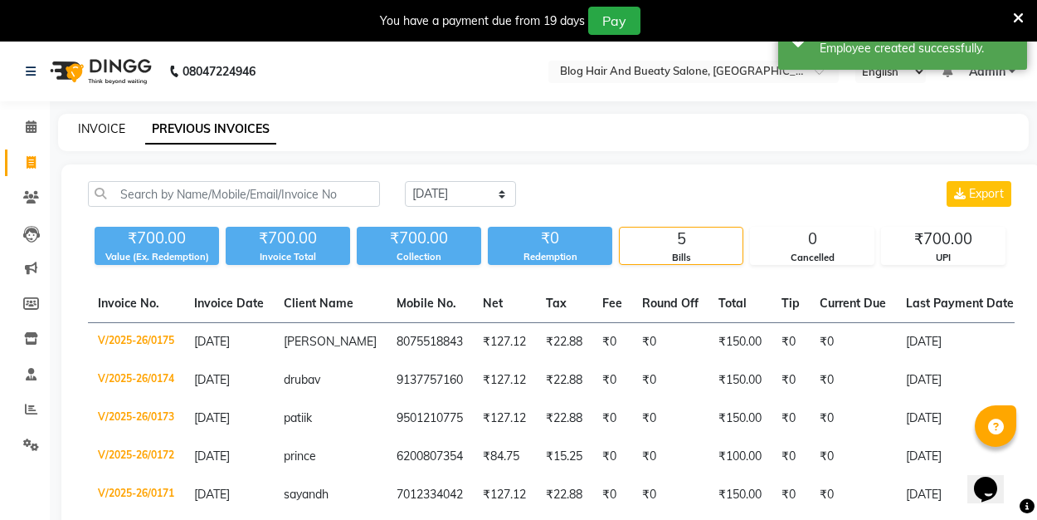
click at [109, 126] on link "INVOICE" at bounding box center [101, 128] width 47 height 15
select select "service"
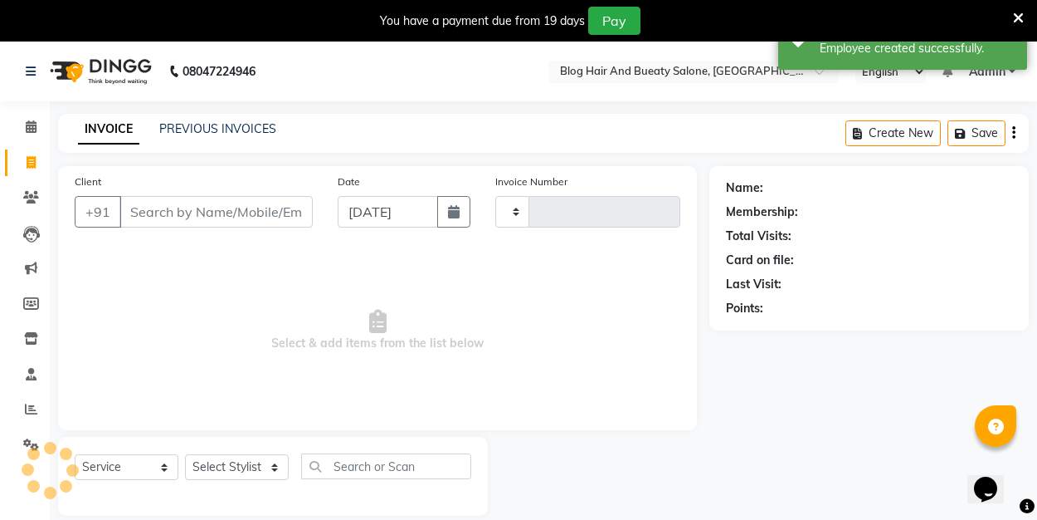
type input "0176"
select select "8741"
click at [202, 213] on input "Client" at bounding box center [216, 212] width 193 height 32
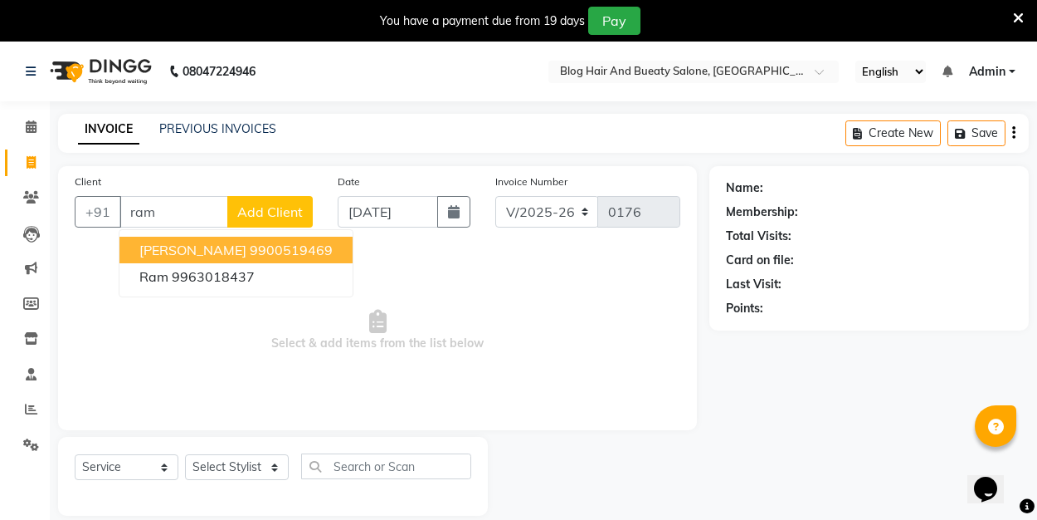
click at [250, 251] on ngb-highlight "9900519469" at bounding box center [291, 250] width 83 height 17
type input "9900519469"
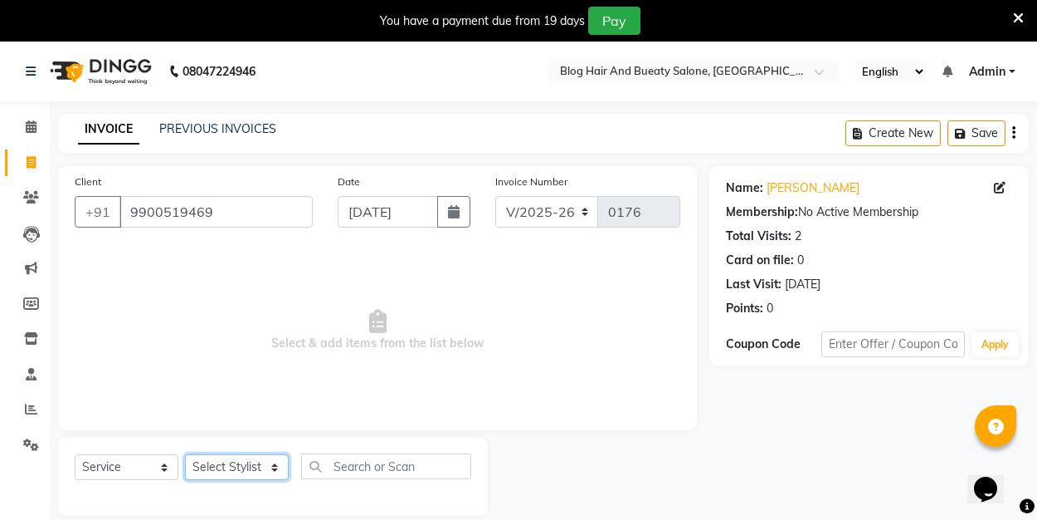
select select "90661"
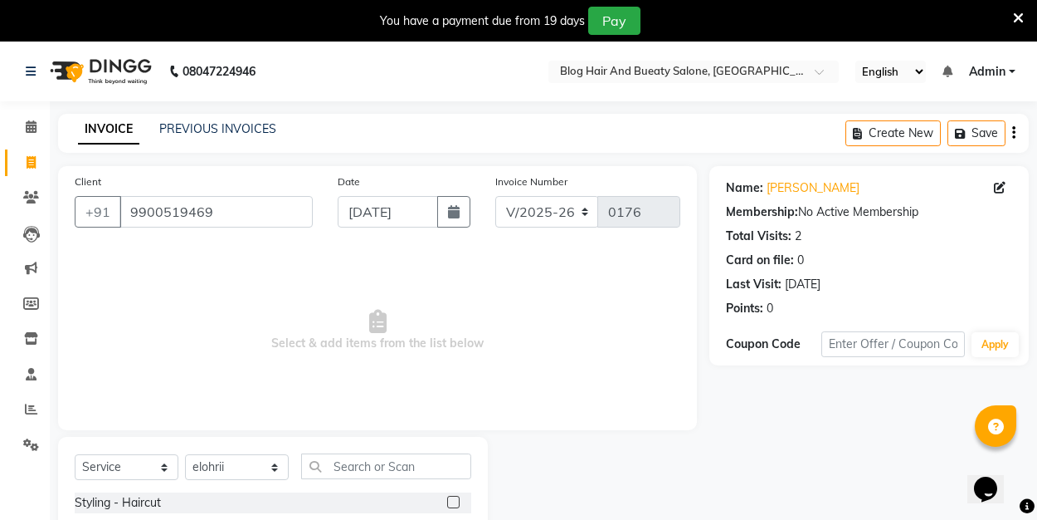
click at [453, 502] on label at bounding box center [453, 501] width 12 height 12
click at [453, 502] on input "checkbox" at bounding box center [452, 502] width 11 height 11
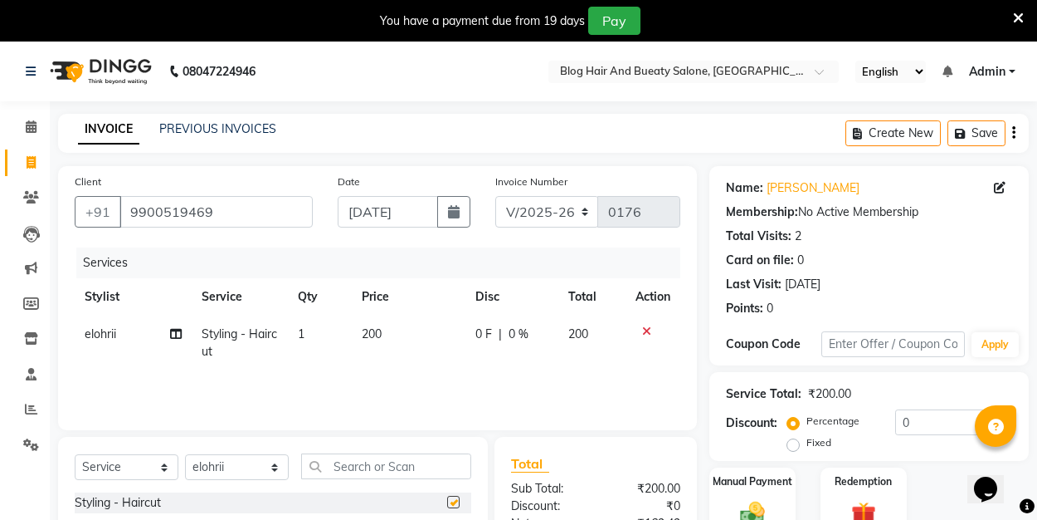
checkbox input "false"
click at [807, 441] on label "Fixed" at bounding box center [819, 442] width 25 height 15
click at [796, 441] on input "Fixed" at bounding box center [797, 443] width 12 height 12
radio input "true"
click at [959, 414] on input "0" at bounding box center [954, 422] width 117 height 26
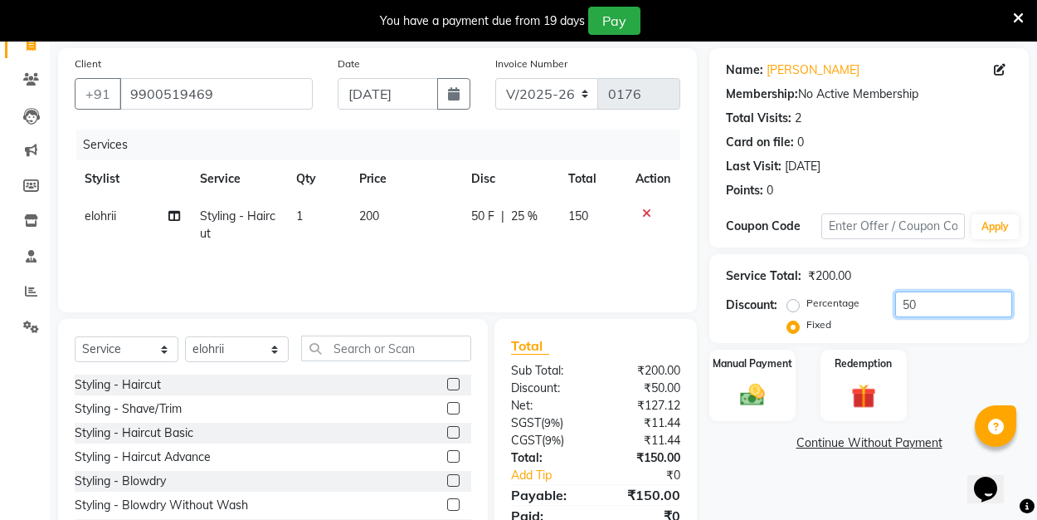
scroll to position [185, 0]
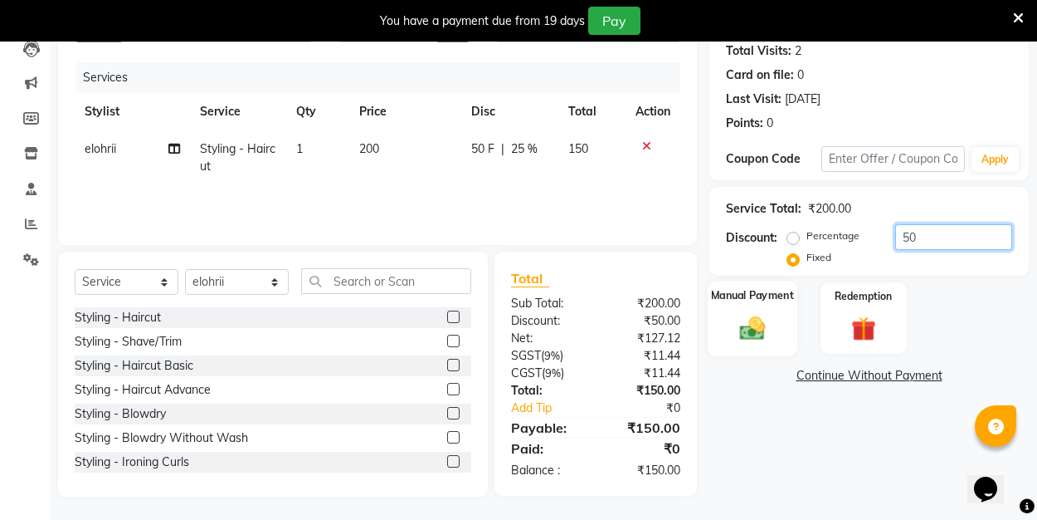
type input "50"
click at [737, 337] on img at bounding box center [752, 327] width 41 height 29
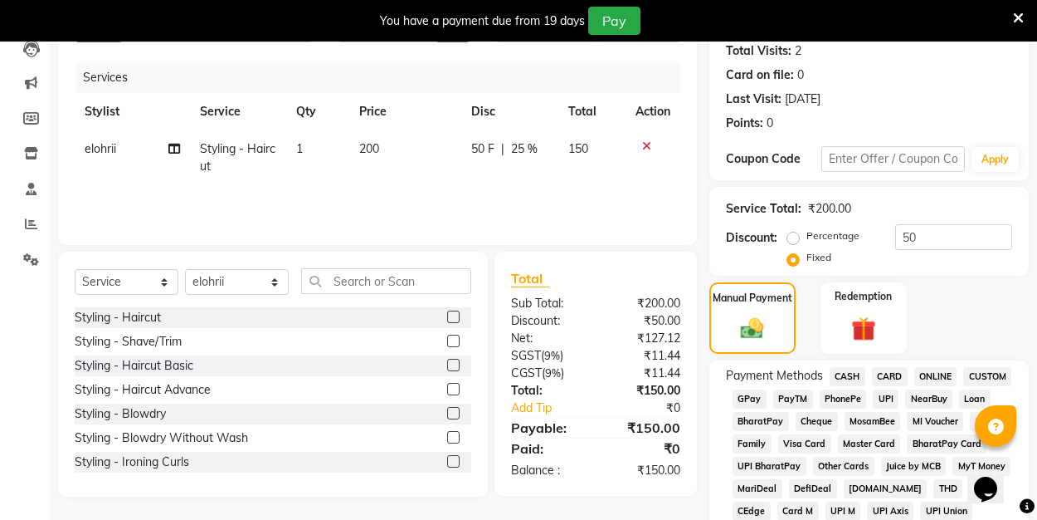
click at [883, 398] on span "UPI" at bounding box center [886, 398] width 26 height 19
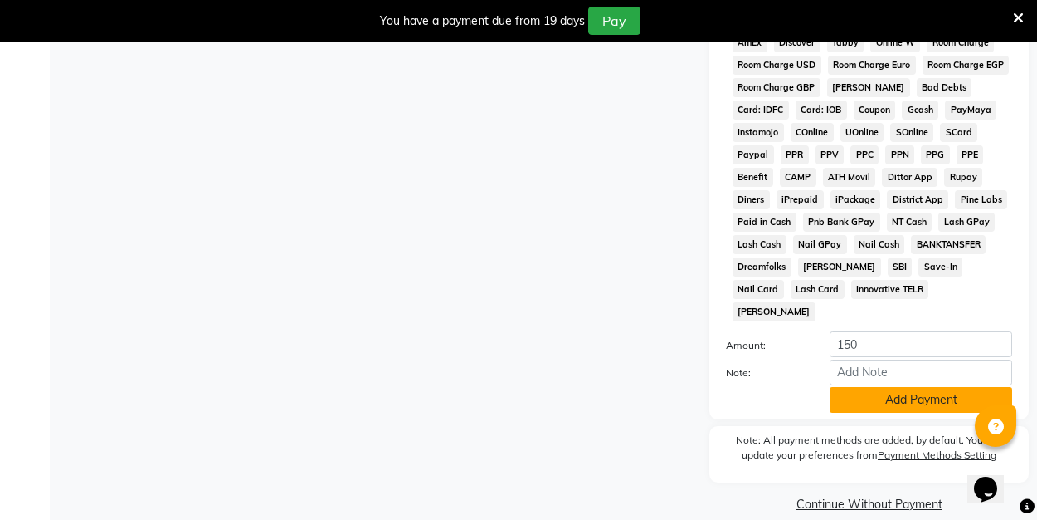
scroll to position [831, 0]
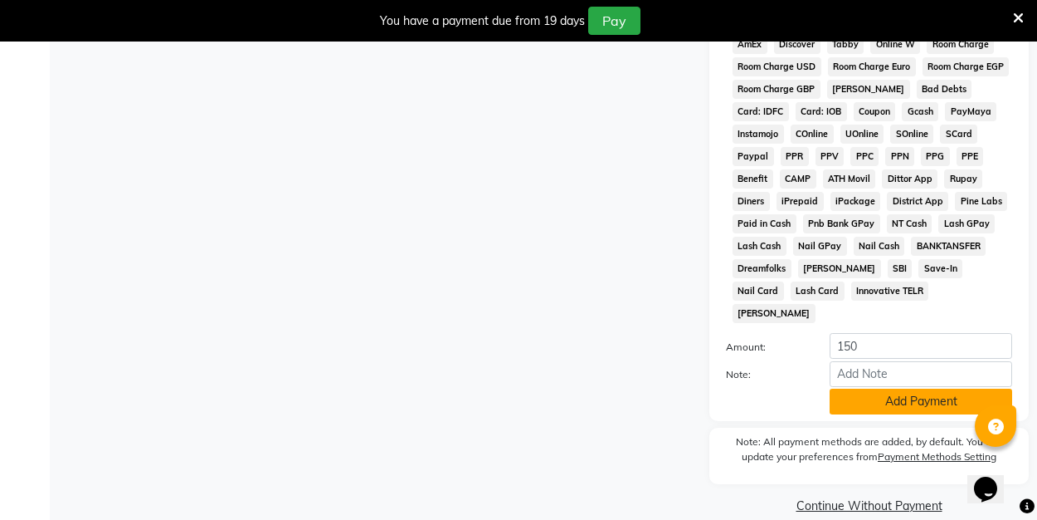
click at [855, 388] on button "Add Payment" at bounding box center [921, 401] width 183 height 26
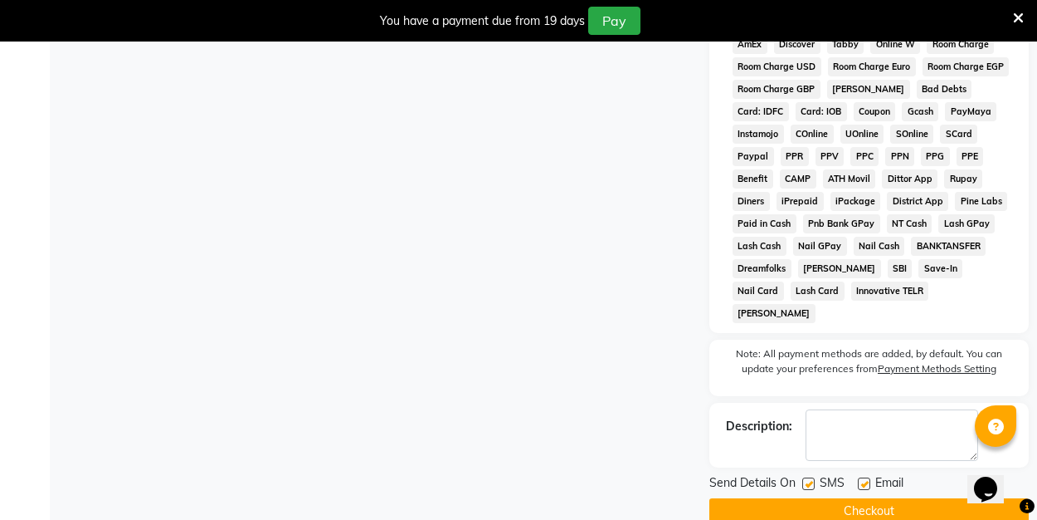
click at [863, 477] on label at bounding box center [864, 483] width 12 height 12
click at [863, 479] on input "checkbox" at bounding box center [863, 484] width 11 height 11
checkbox input "false"
click at [854, 498] on button "Checkout" at bounding box center [870, 511] width 320 height 26
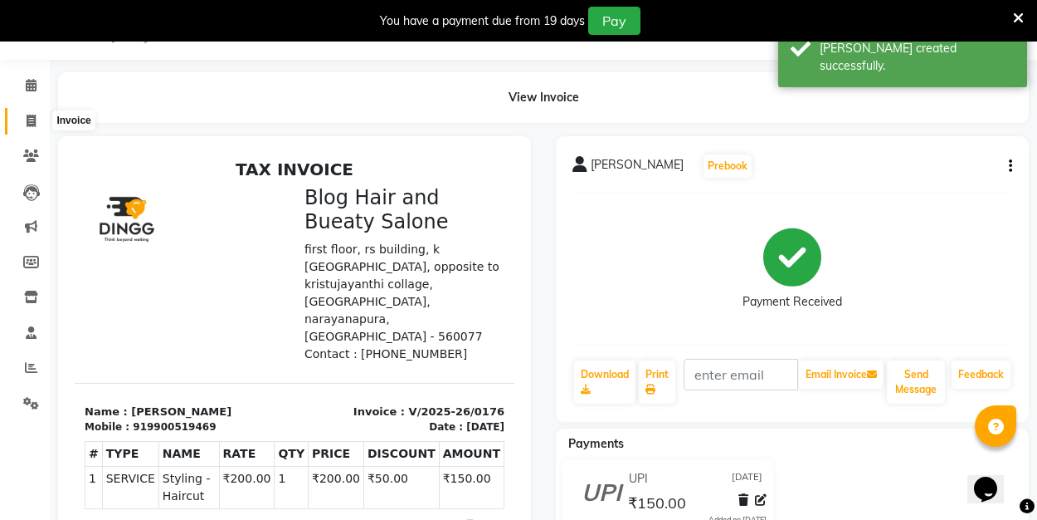
click at [30, 120] on icon at bounding box center [31, 121] width 9 height 12
select select "8741"
select select "service"
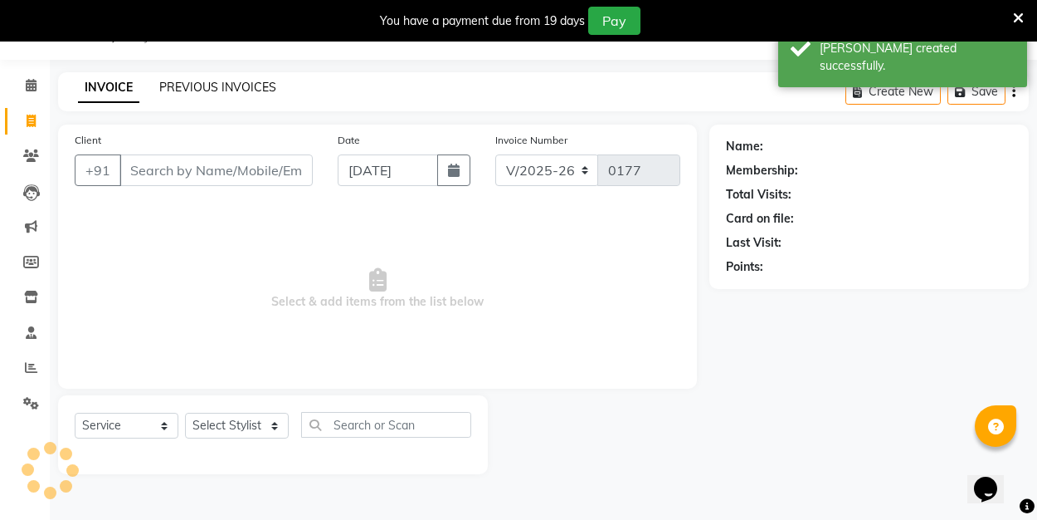
click at [253, 86] on link "PREVIOUS INVOICES" at bounding box center [217, 87] width 117 height 15
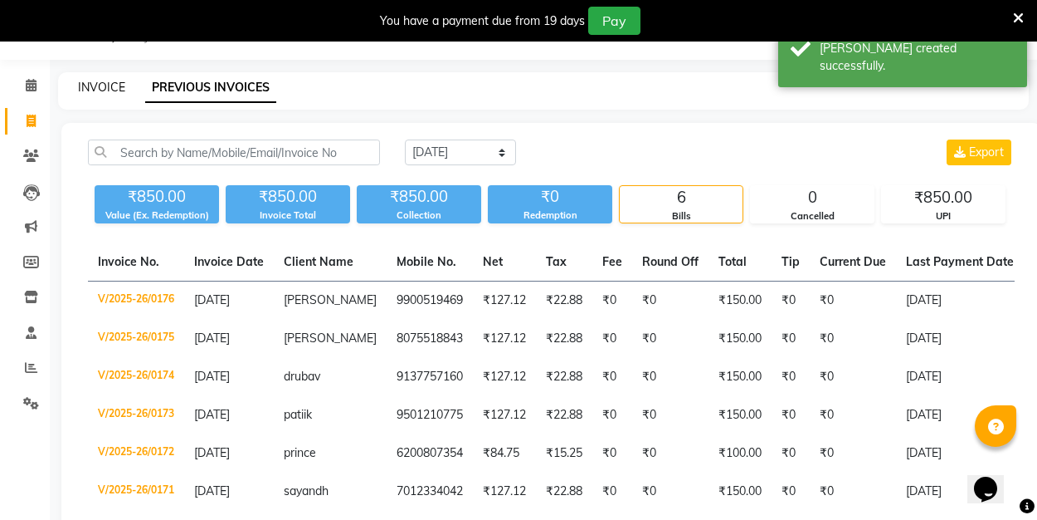
click at [120, 88] on link "INVOICE" at bounding box center [101, 87] width 47 height 15
select select "service"
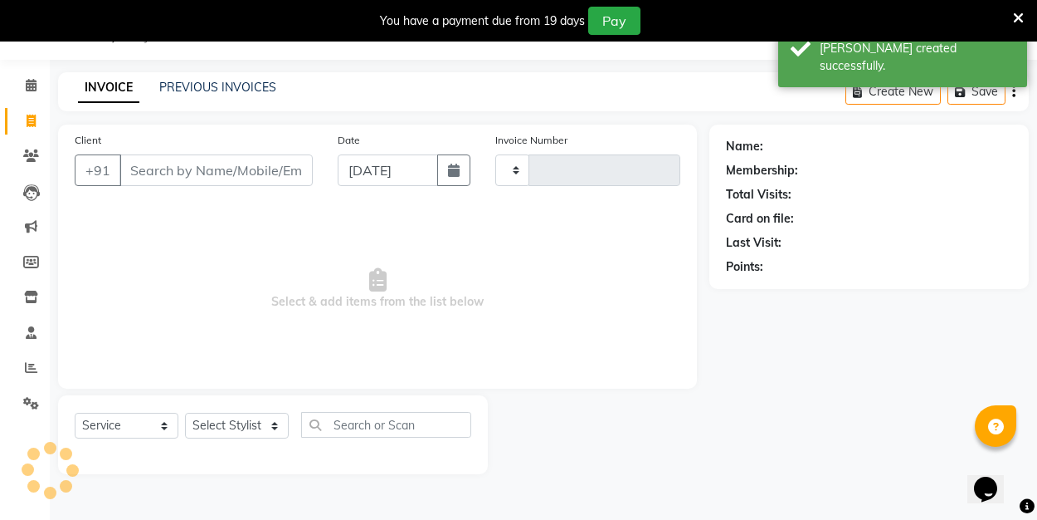
type input "0177"
select select "8741"
